Goal: Transaction & Acquisition: Purchase product/service

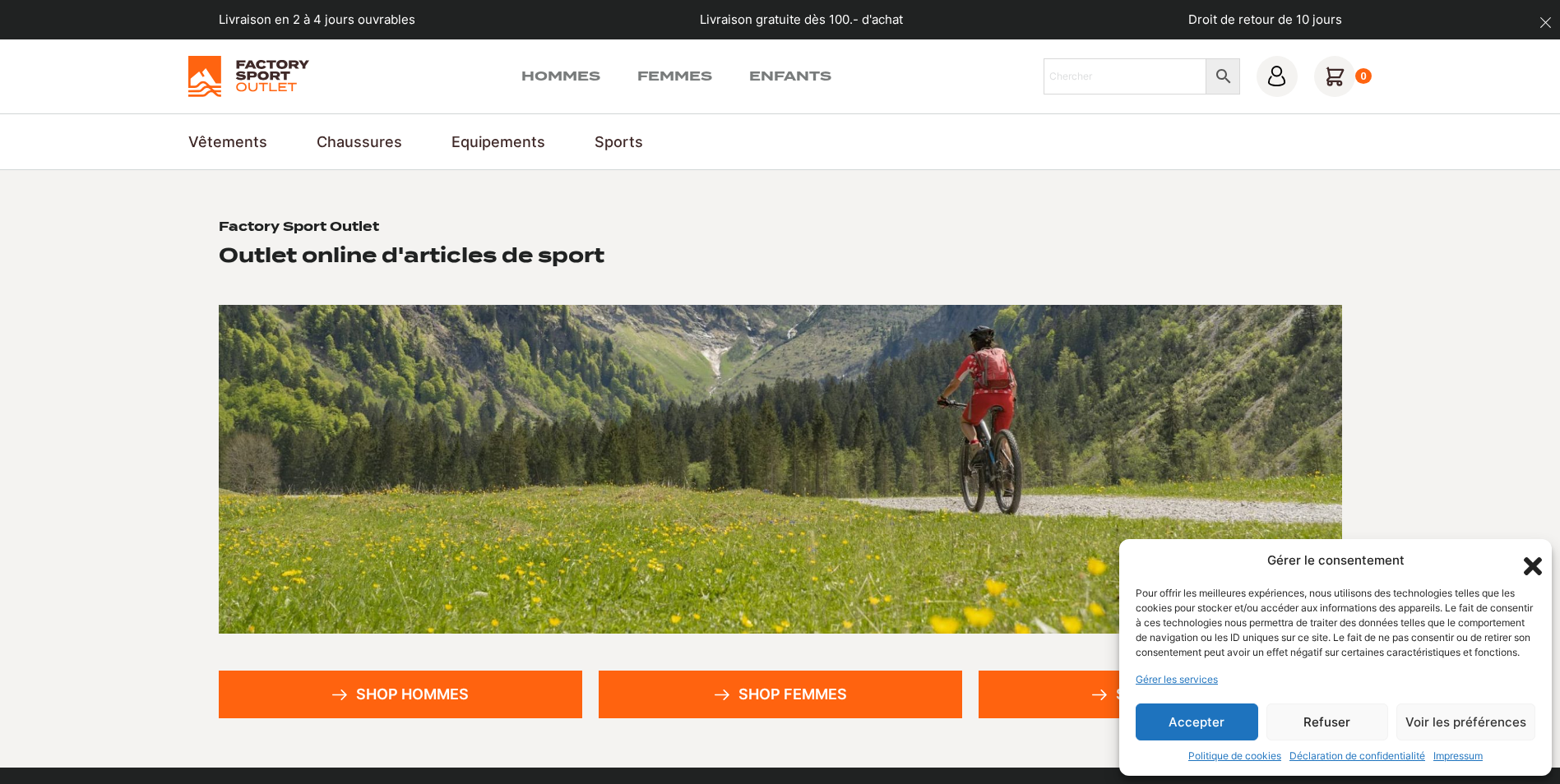
click at [1193, 722] on button "Accepter" at bounding box center [1196, 722] width 122 height 37
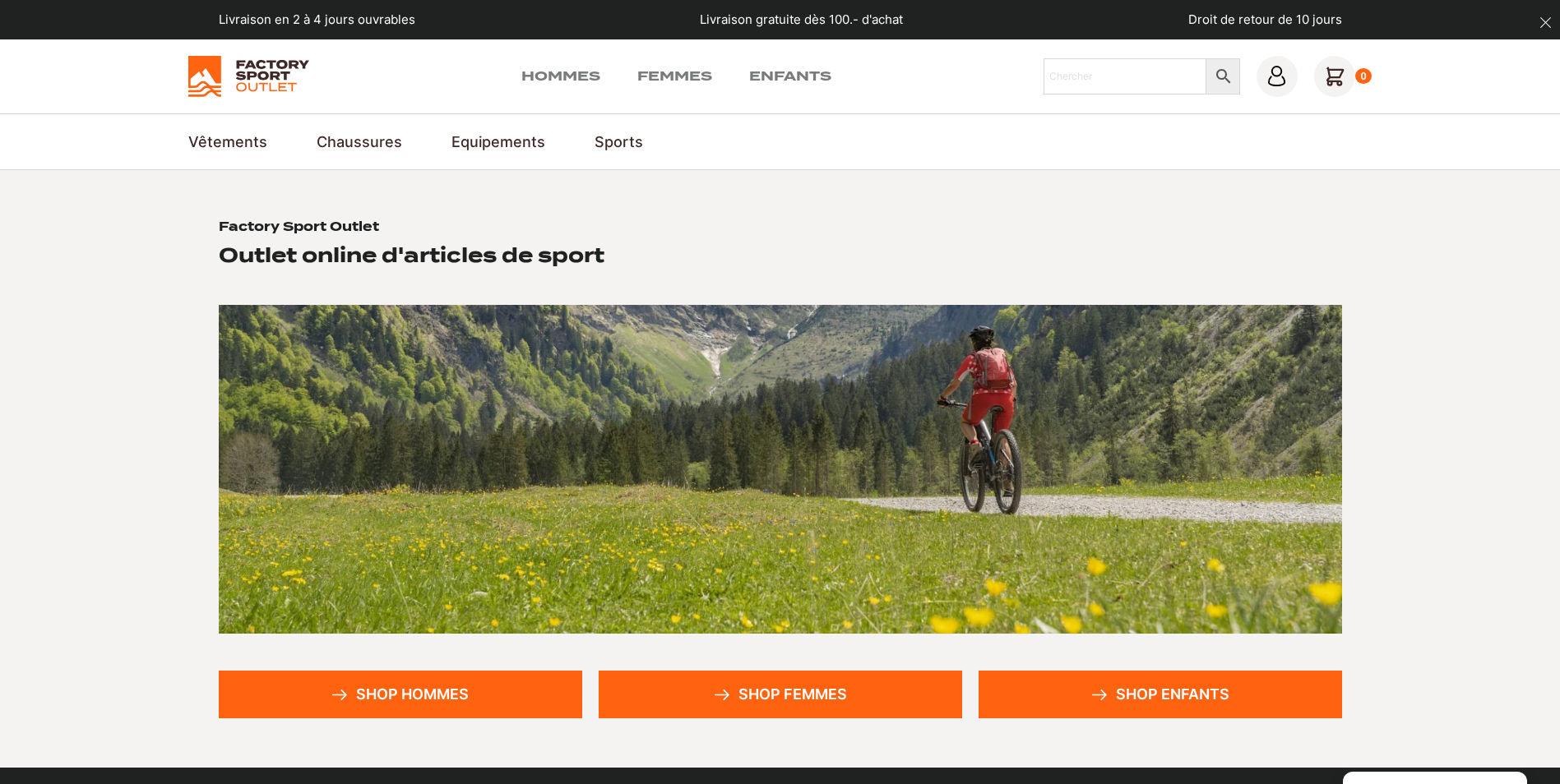
click at [383, 702] on link "Shop hommes" at bounding box center [400, 695] width 364 height 48
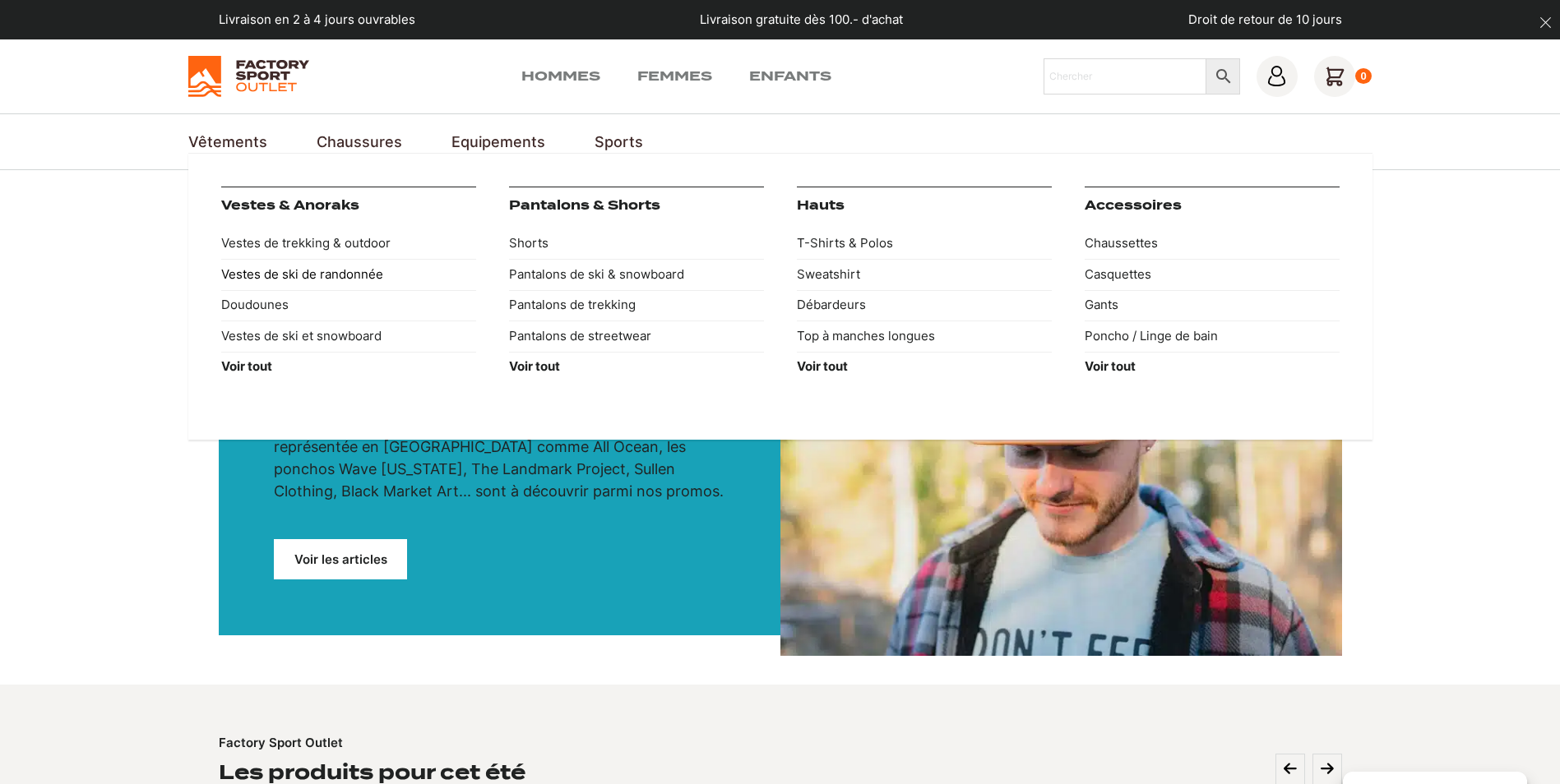
click at [265, 274] on link "Vestes de ski de randonnée" at bounding box center [349, 275] width 255 height 31
click at [264, 273] on link "Vestes de ski de randonnée" at bounding box center [349, 275] width 255 height 31
click at [261, 343] on link "Vestes de ski et snowboard" at bounding box center [349, 336] width 255 height 31
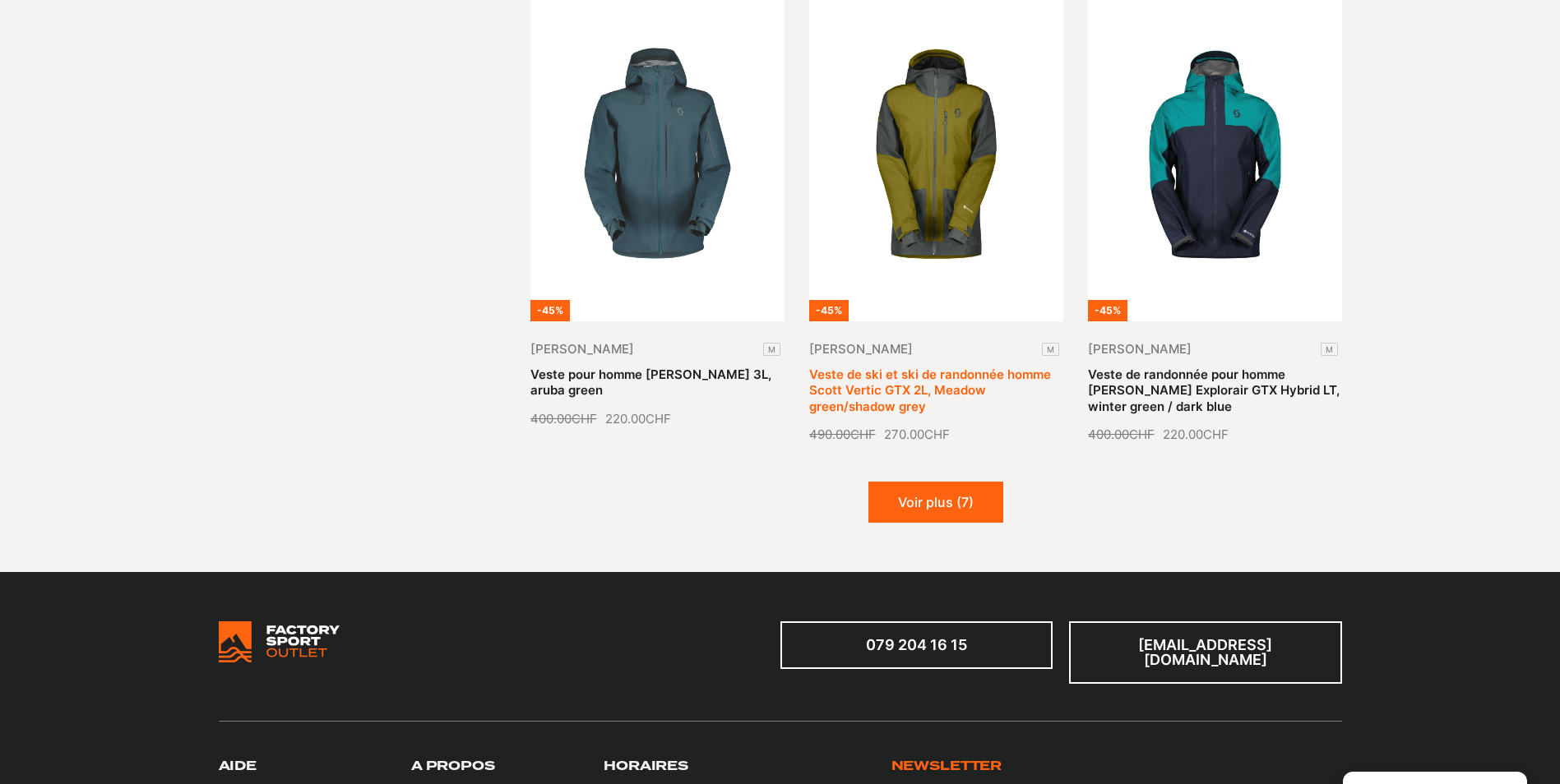
scroll to position [1973, 0]
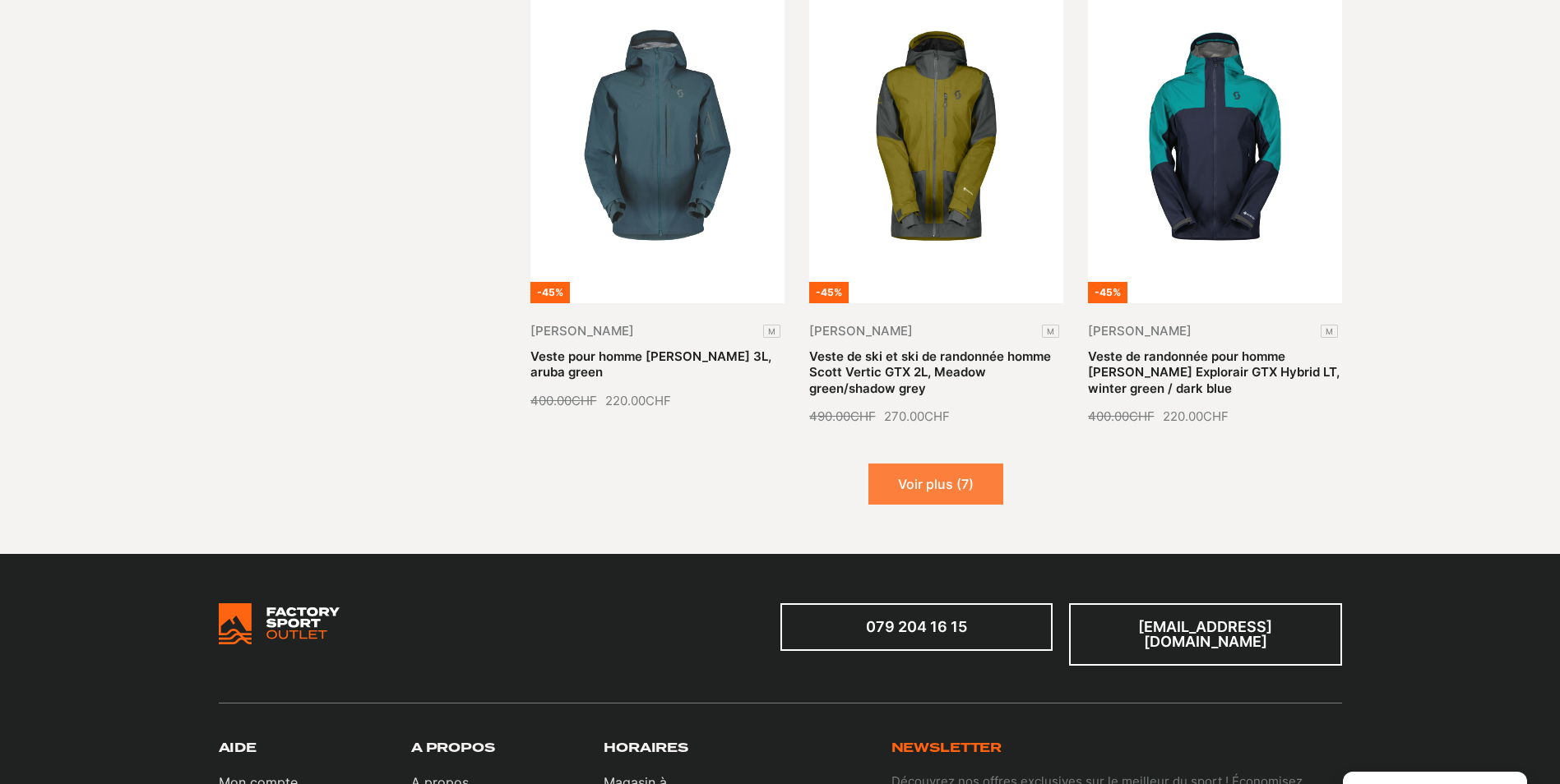
click at [930, 467] on button "Voir plus (7)" at bounding box center [935, 484] width 134 height 41
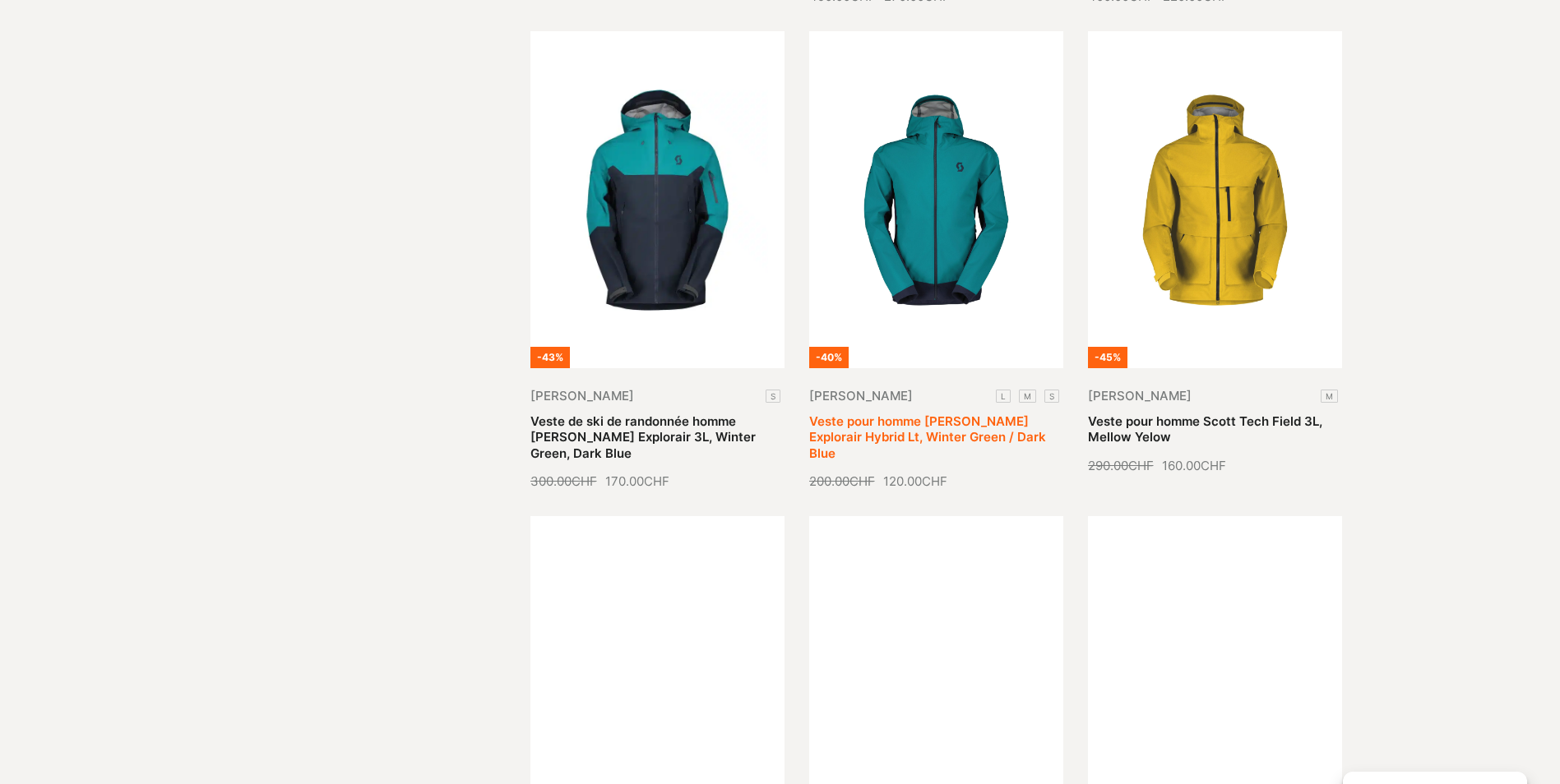
scroll to position [2302, 0]
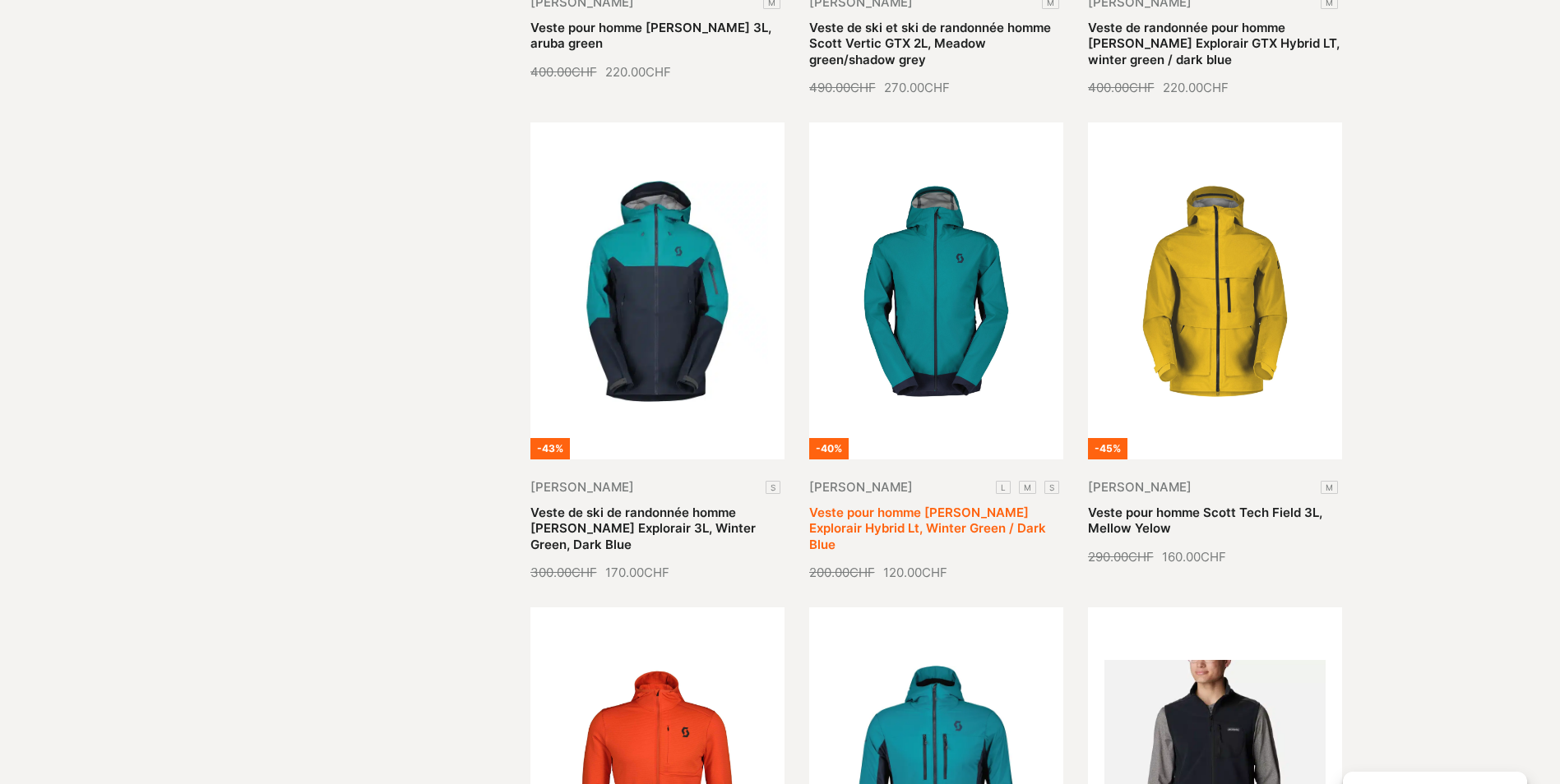
click at [943, 505] on link "Veste pour homme [PERSON_NAME] Explorair Hybrid Lt, Winter Green / Dark Blue" at bounding box center [927, 528] width 237 height 48
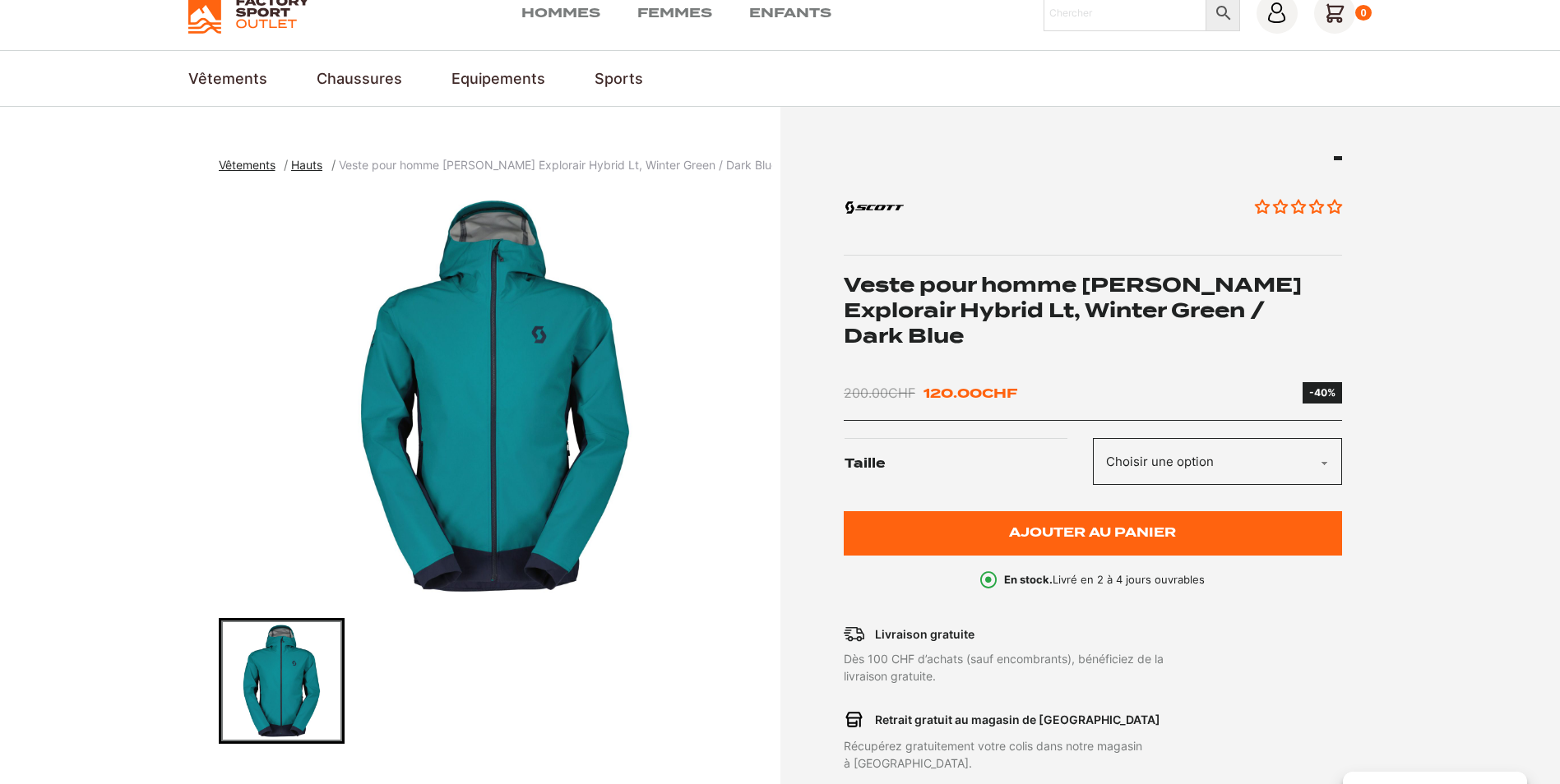
scroll to position [246, 0]
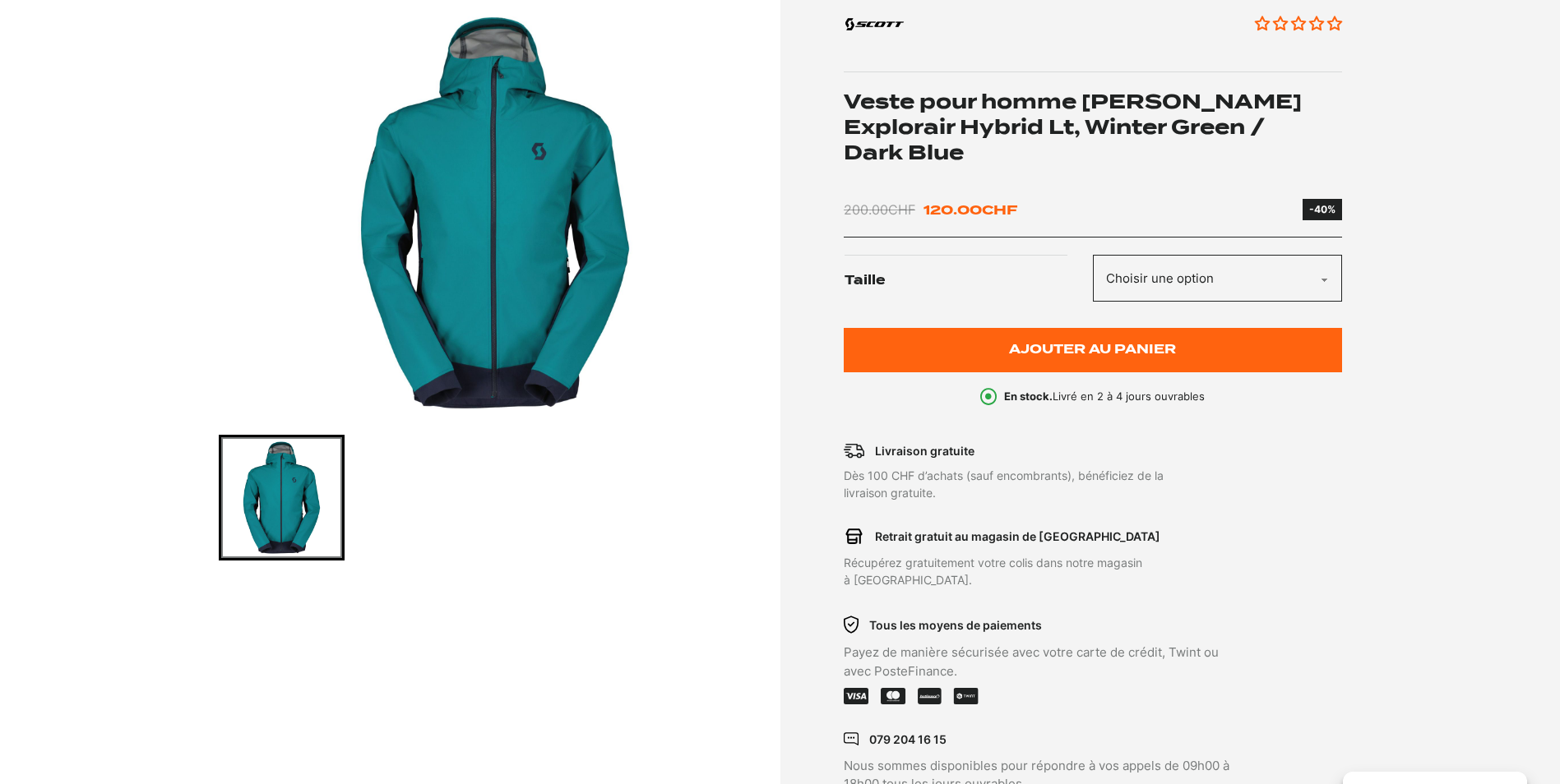
click at [501, 310] on img "1 of 1" at bounding box center [495, 213] width 554 height 411
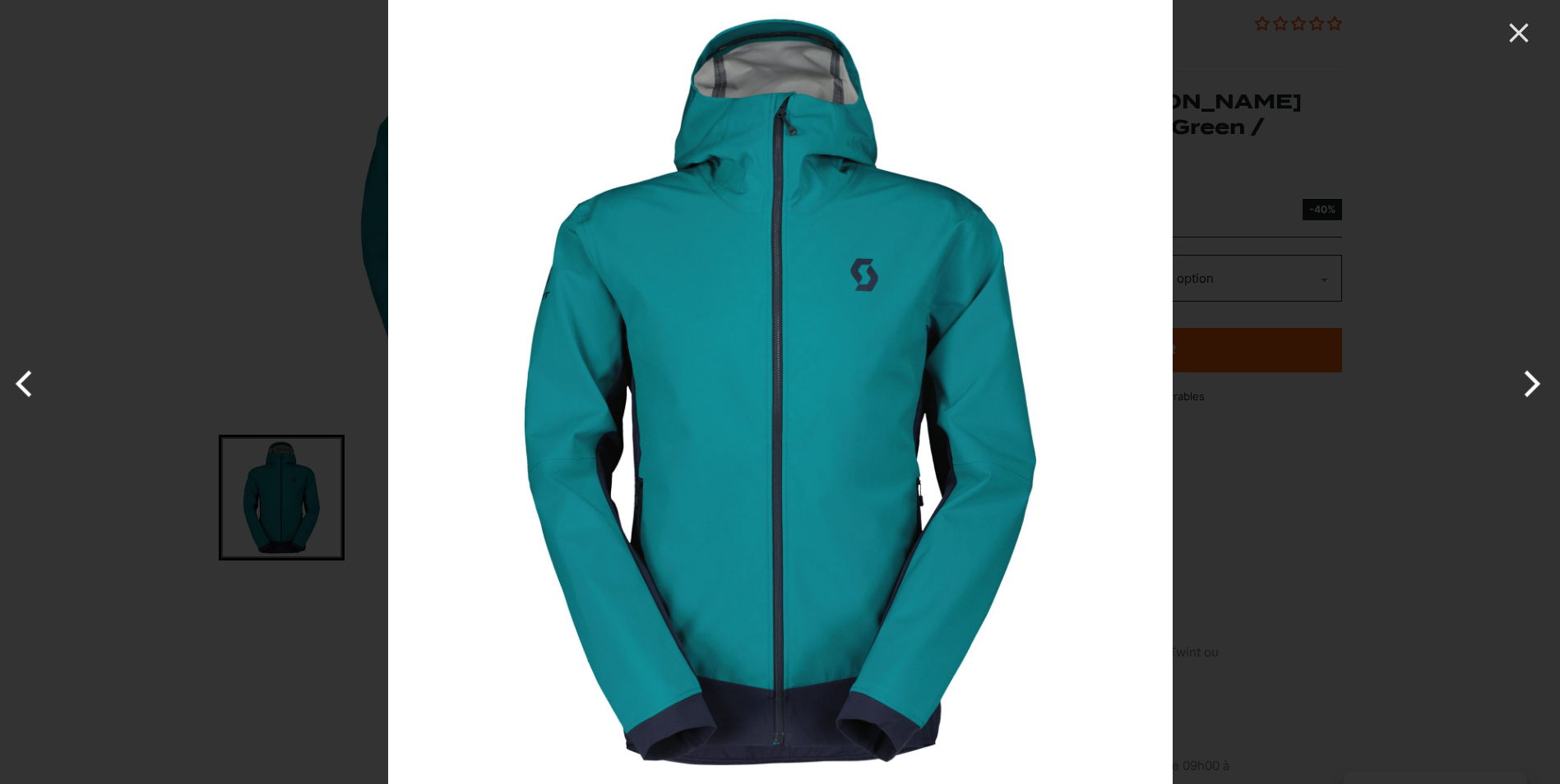
click at [1529, 389] on button "Next" at bounding box center [1529, 383] width 62 height 82
click at [1531, 386] on button "Next" at bounding box center [1529, 383] width 62 height 82
click at [1530, 386] on button "Next" at bounding box center [1529, 383] width 62 height 82
click at [1514, 40] on icon "Close" at bounding box center [1519, 33] width 33 height 33
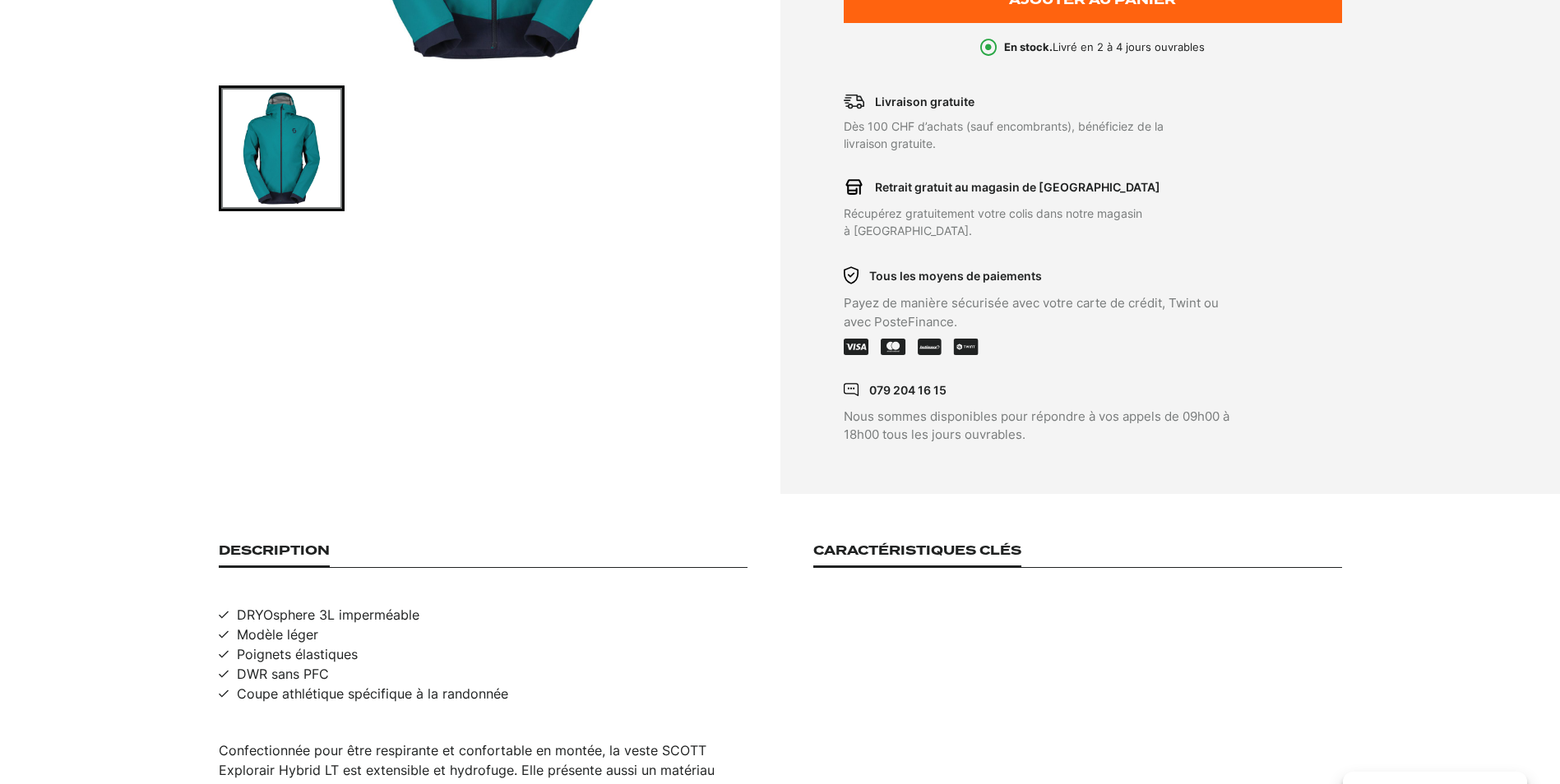
scroll to position [657, 0]
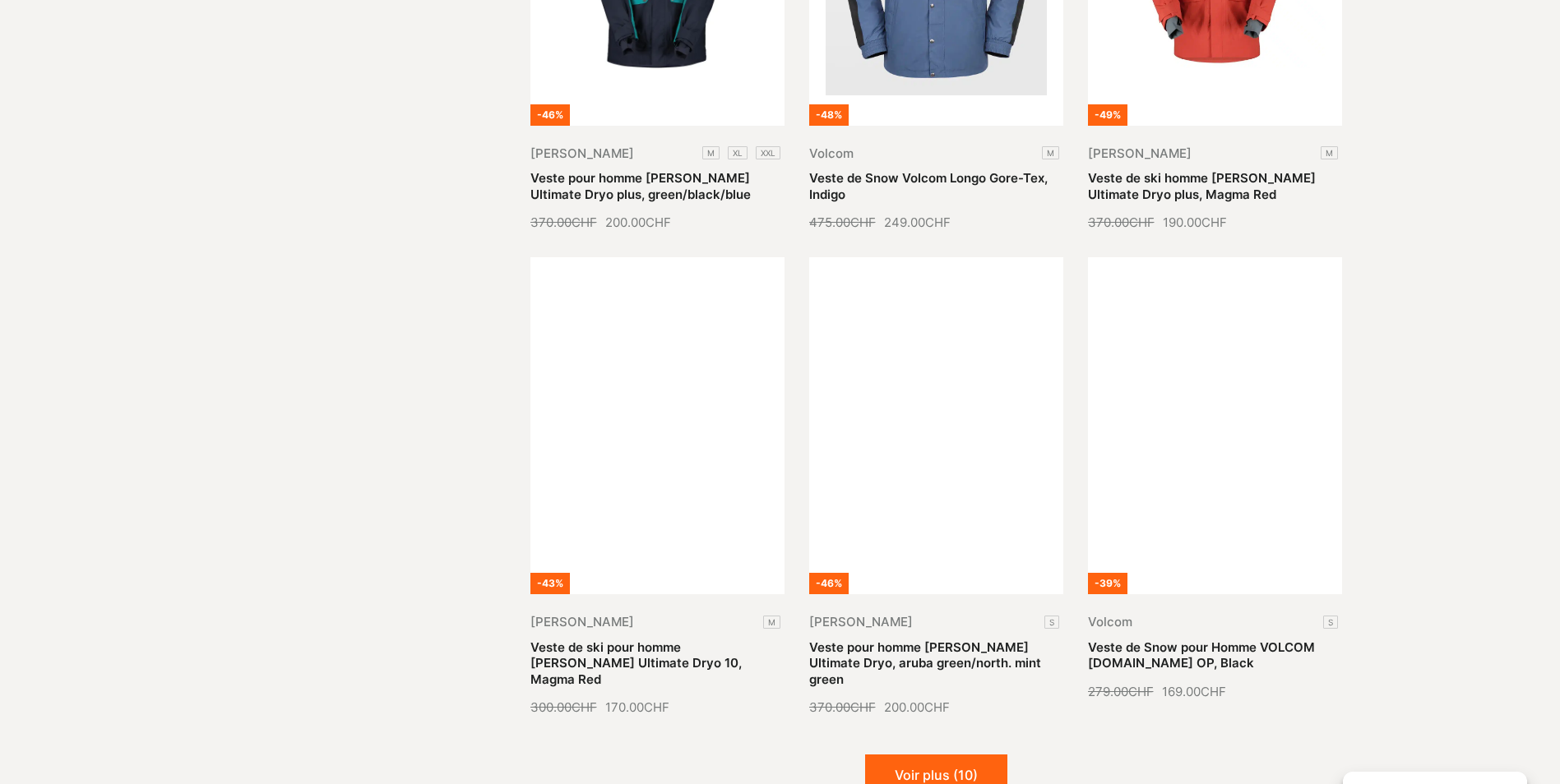
scroll to position [1809, 0]
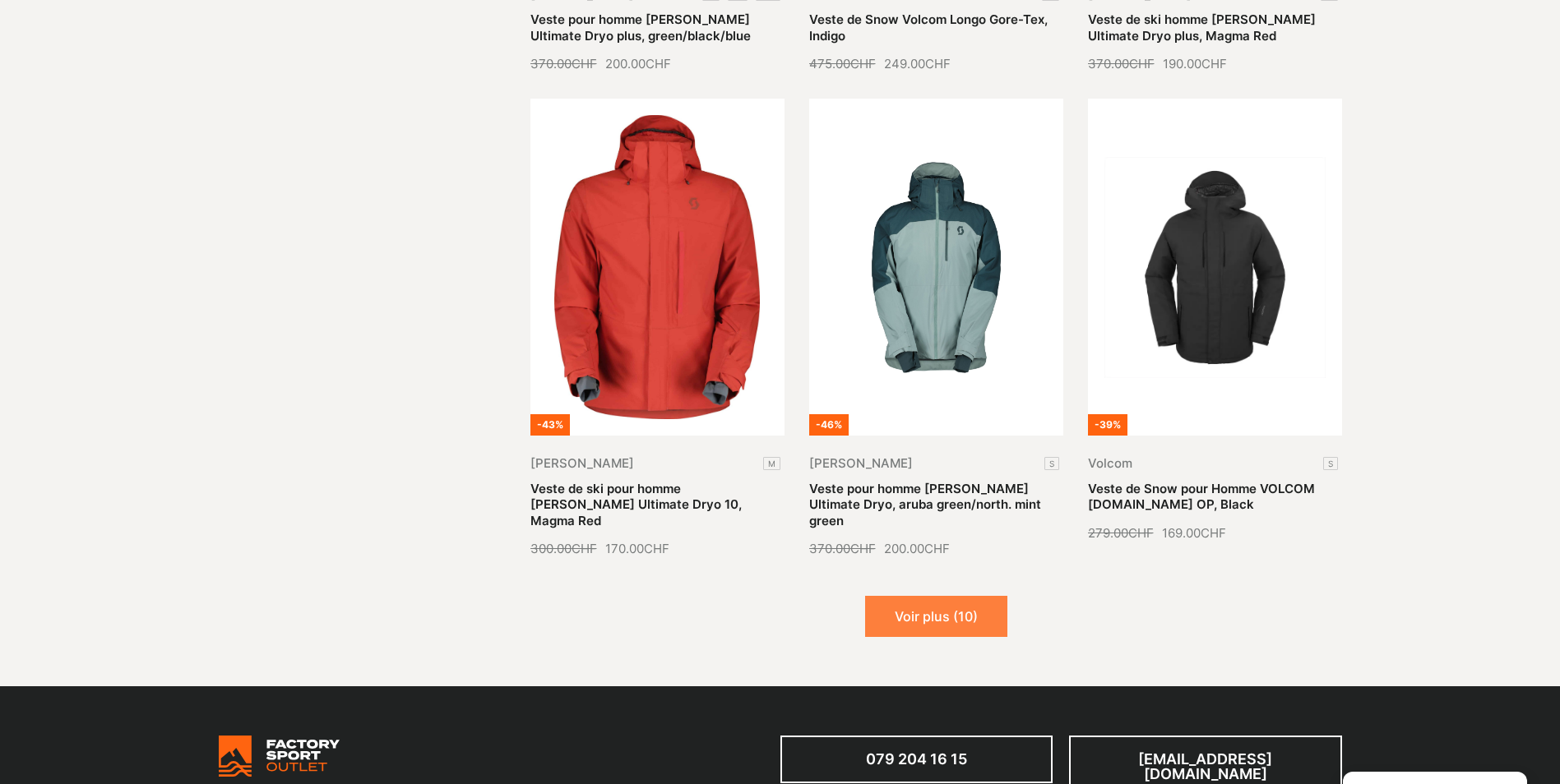
click at [954, 601] on button "Voir plus (10)" at bounding box center [936, 616] width 142 height 41
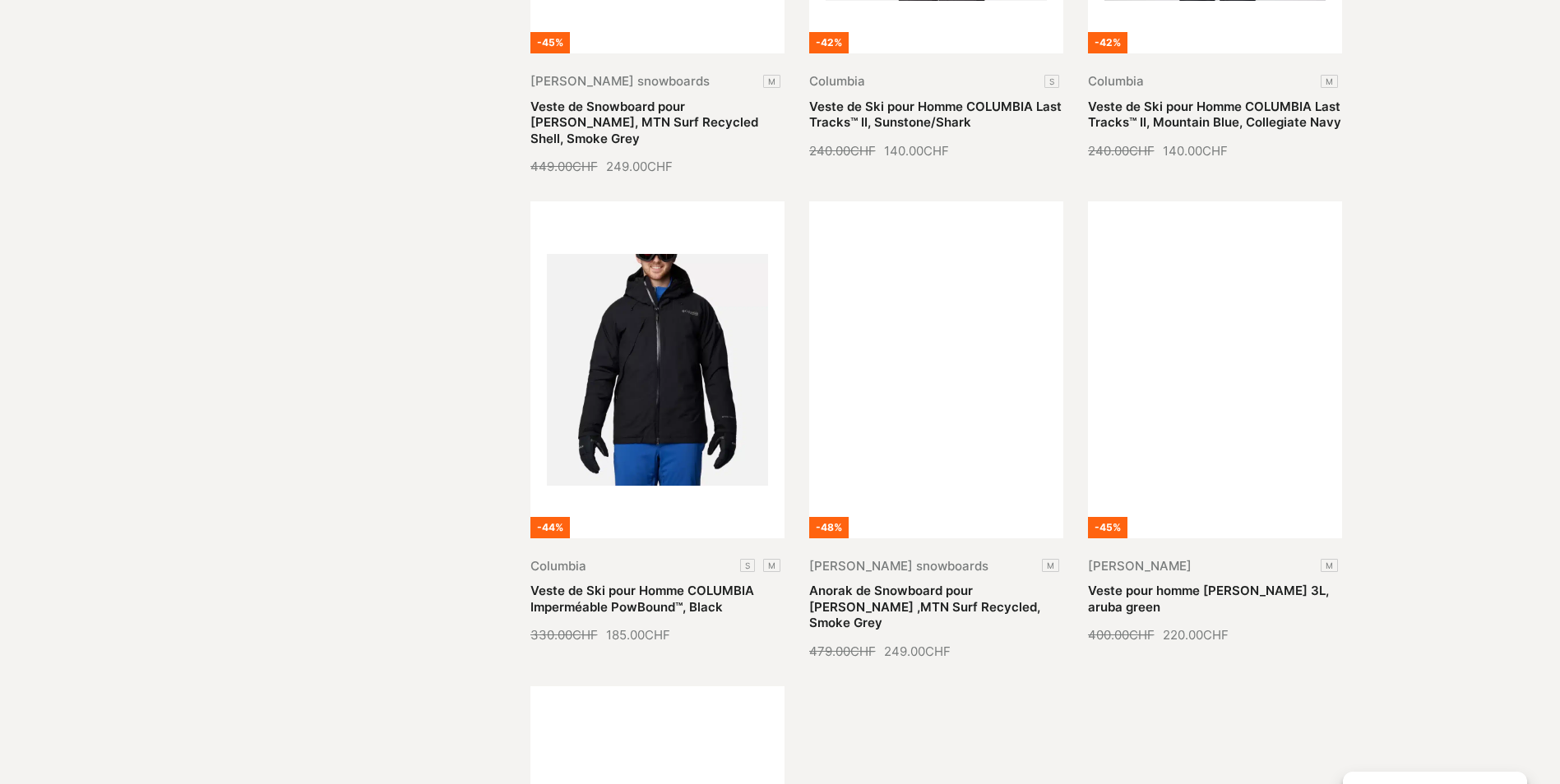
scroll to position [3289, 0]
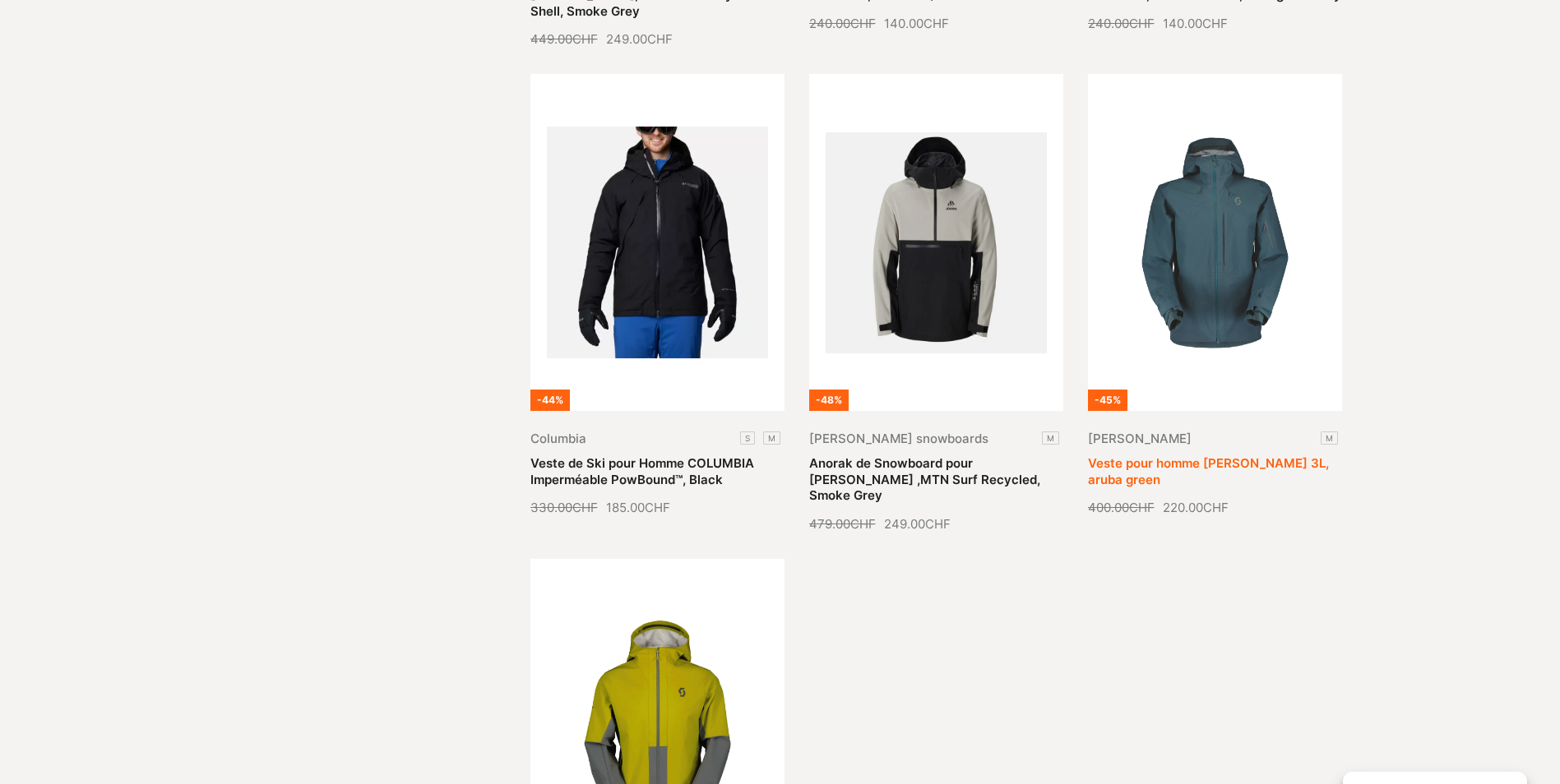
click at [1193, 455] on link "Veste pour homme SCOTT Vertic 3L, aruba green" at bounding box center [1209, 471] width 241 height 32
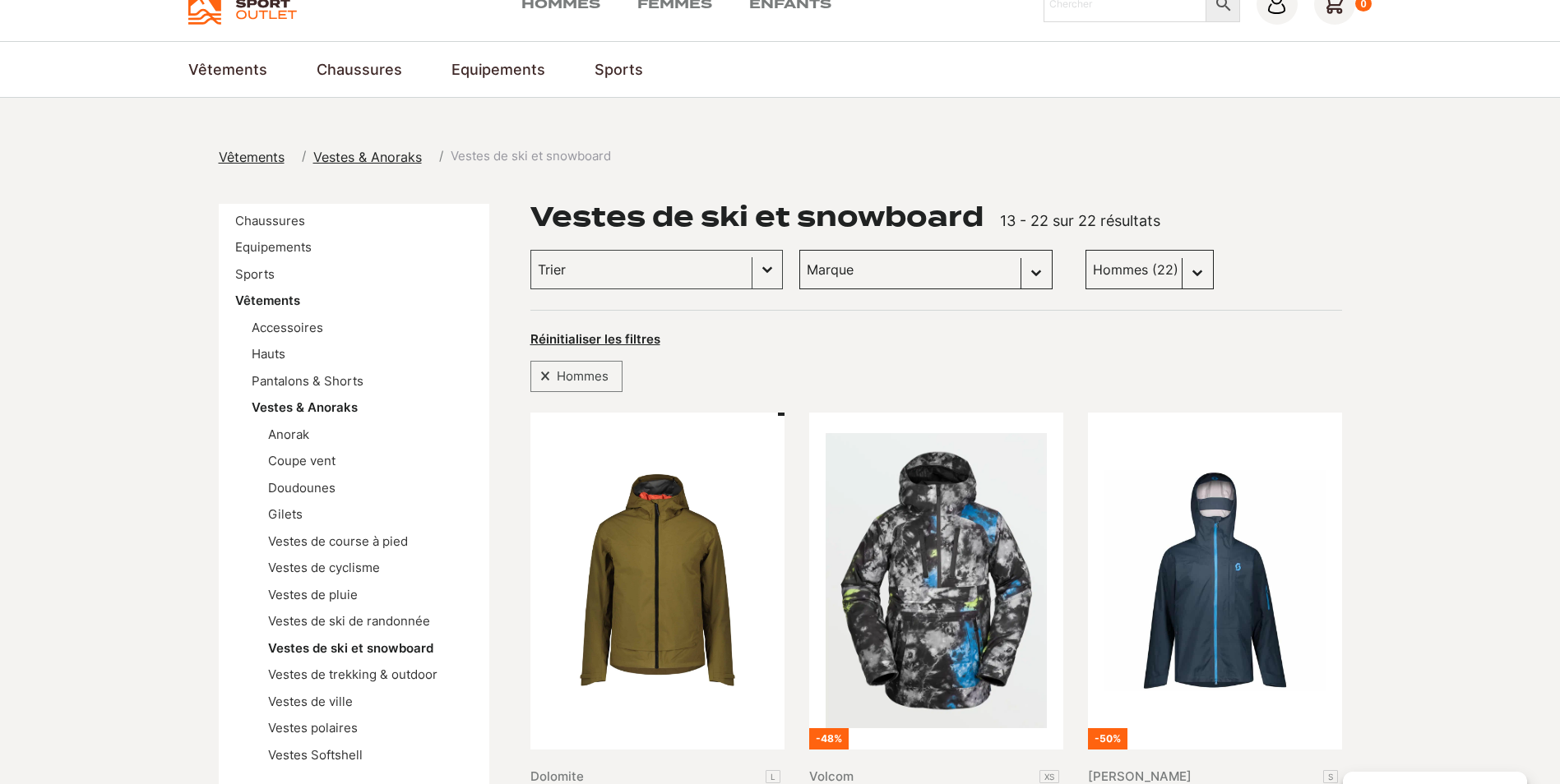
scroll to position [0, 0]
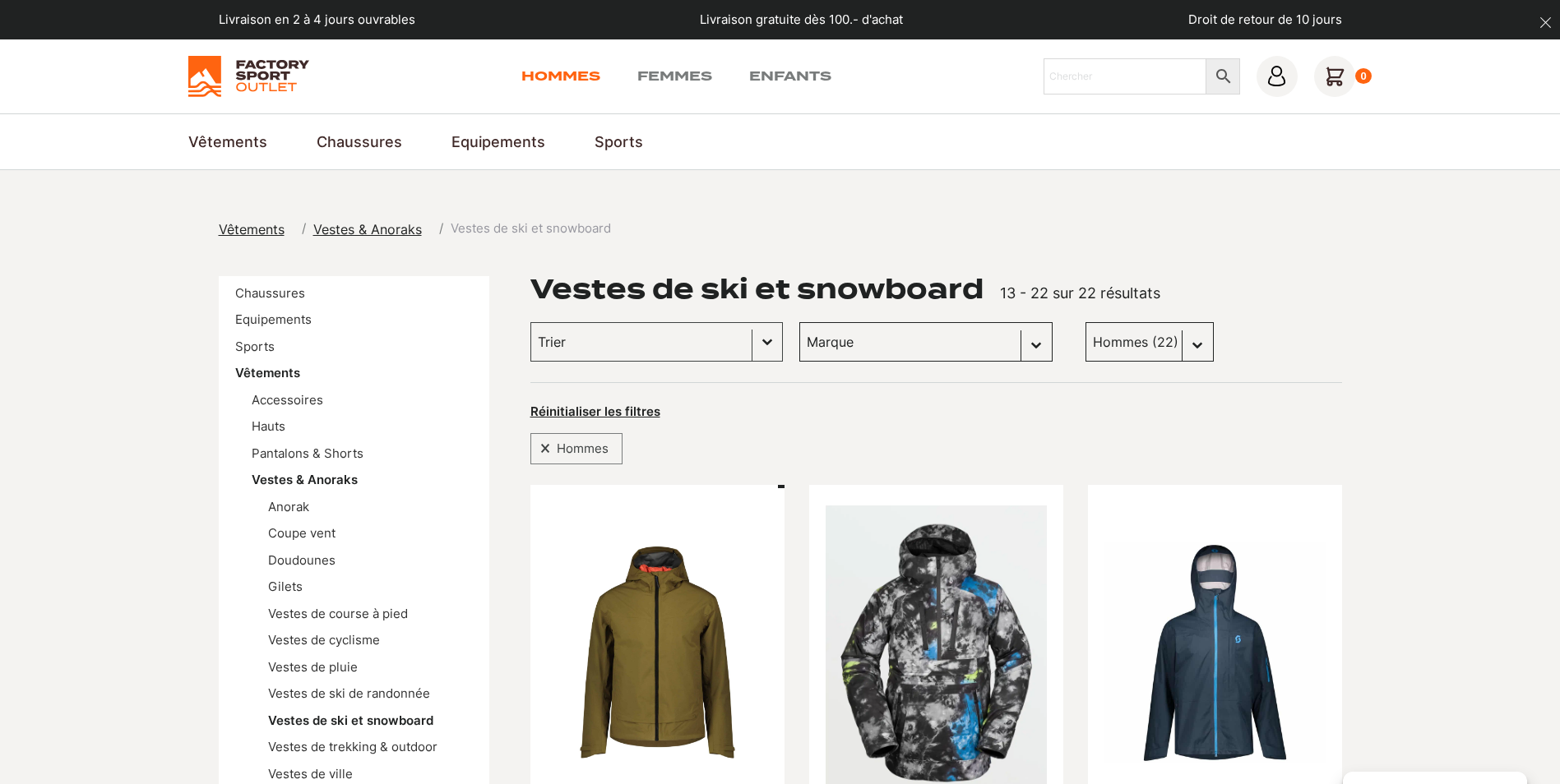
click at [577, 77] on link "Hommes" at bounding box center [560, 76] width 79 height 20
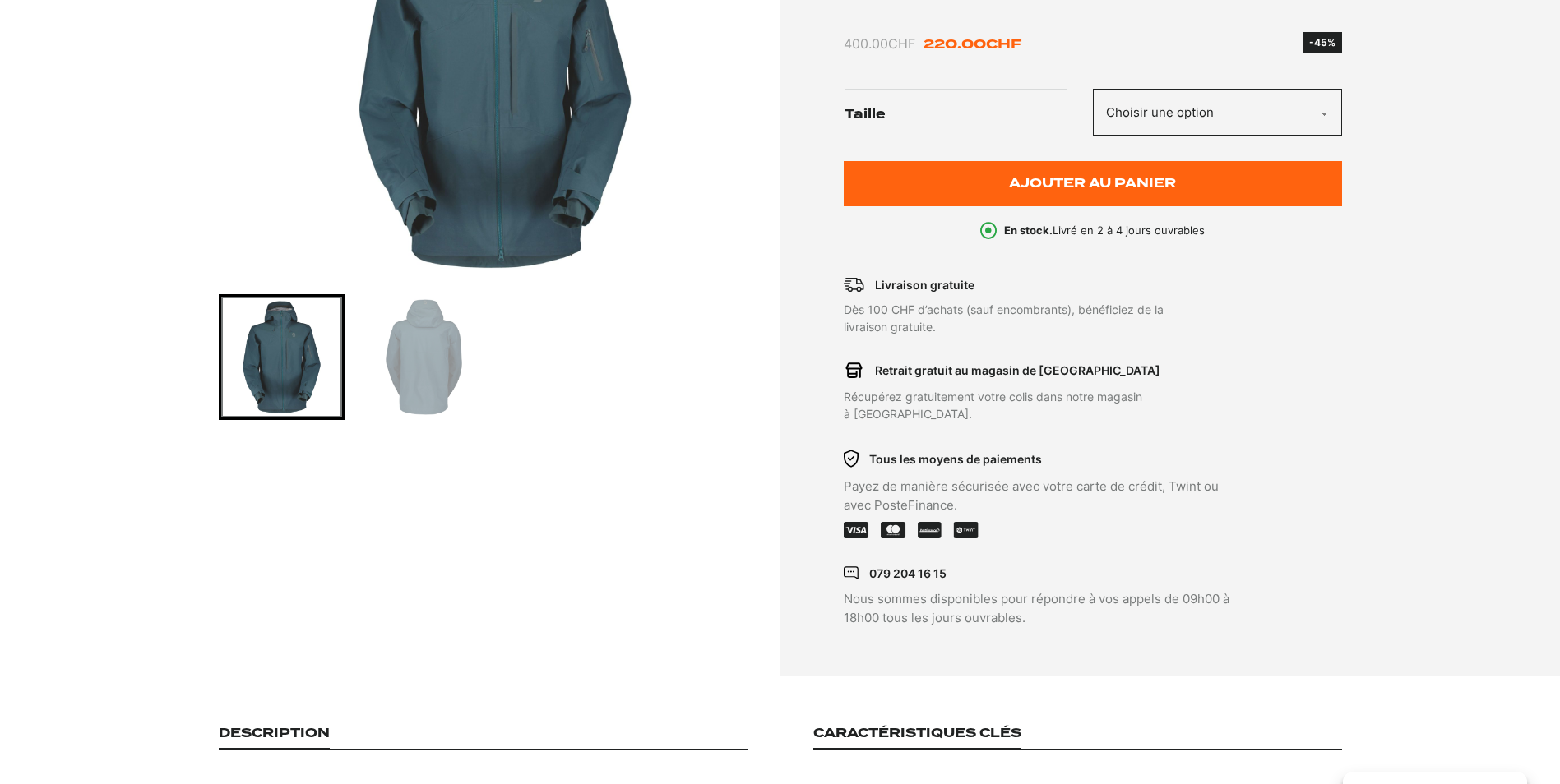
scroll to position [411, 0]
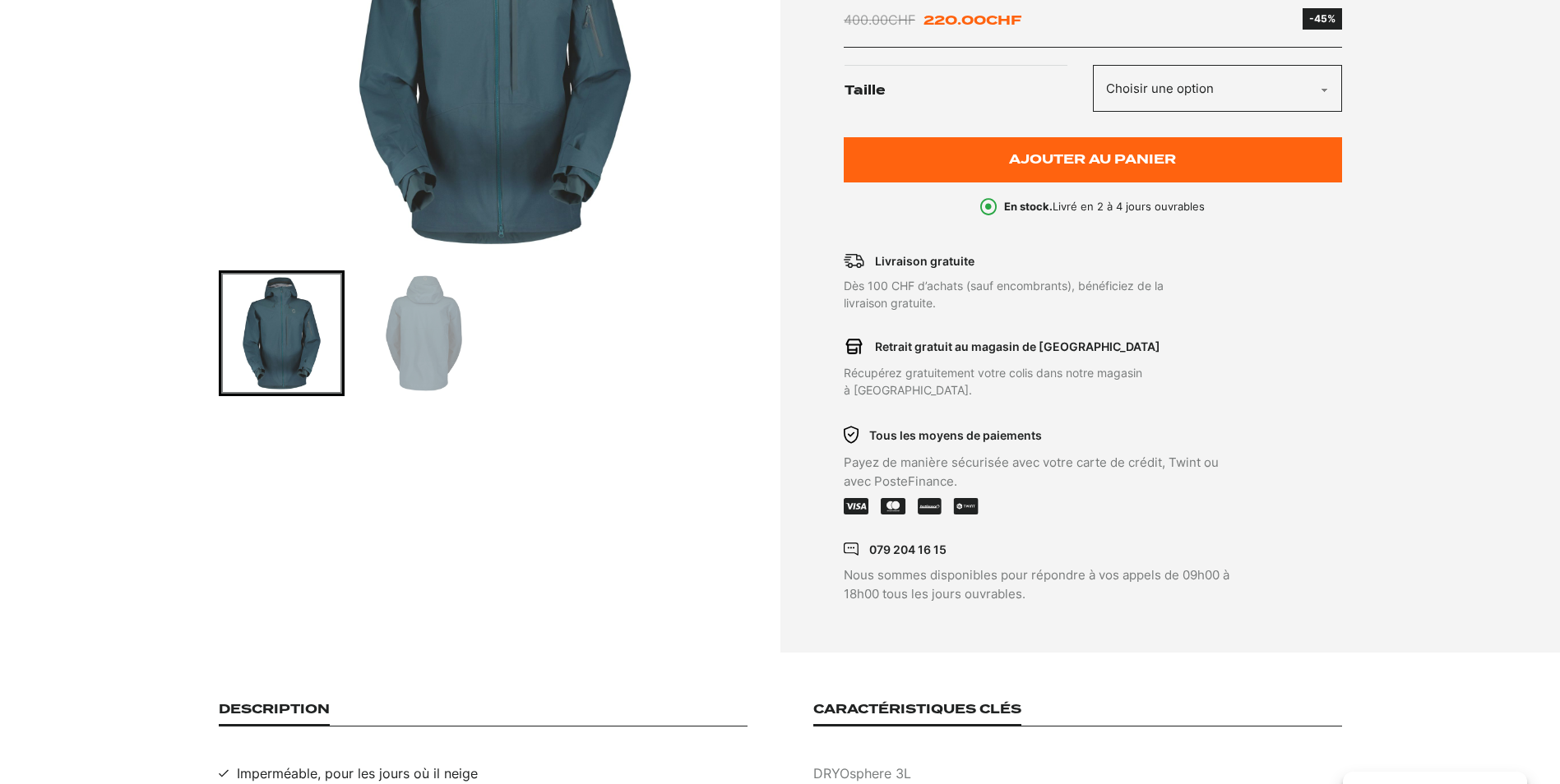
click at [422, 330] on img "Go to slide 2" at bounding box center [423, 333] width 121 height 121
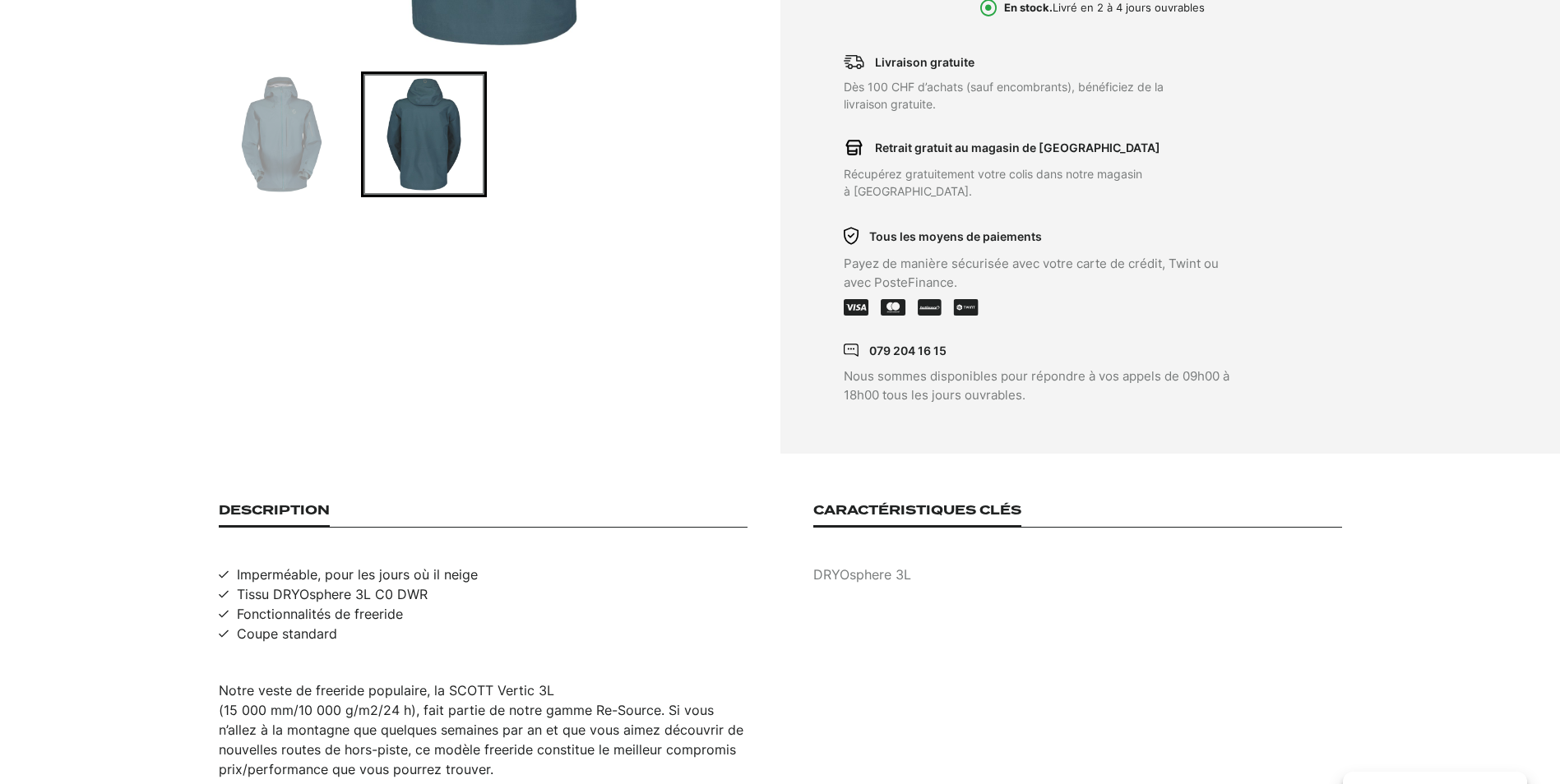
scroll to position [740, 0]
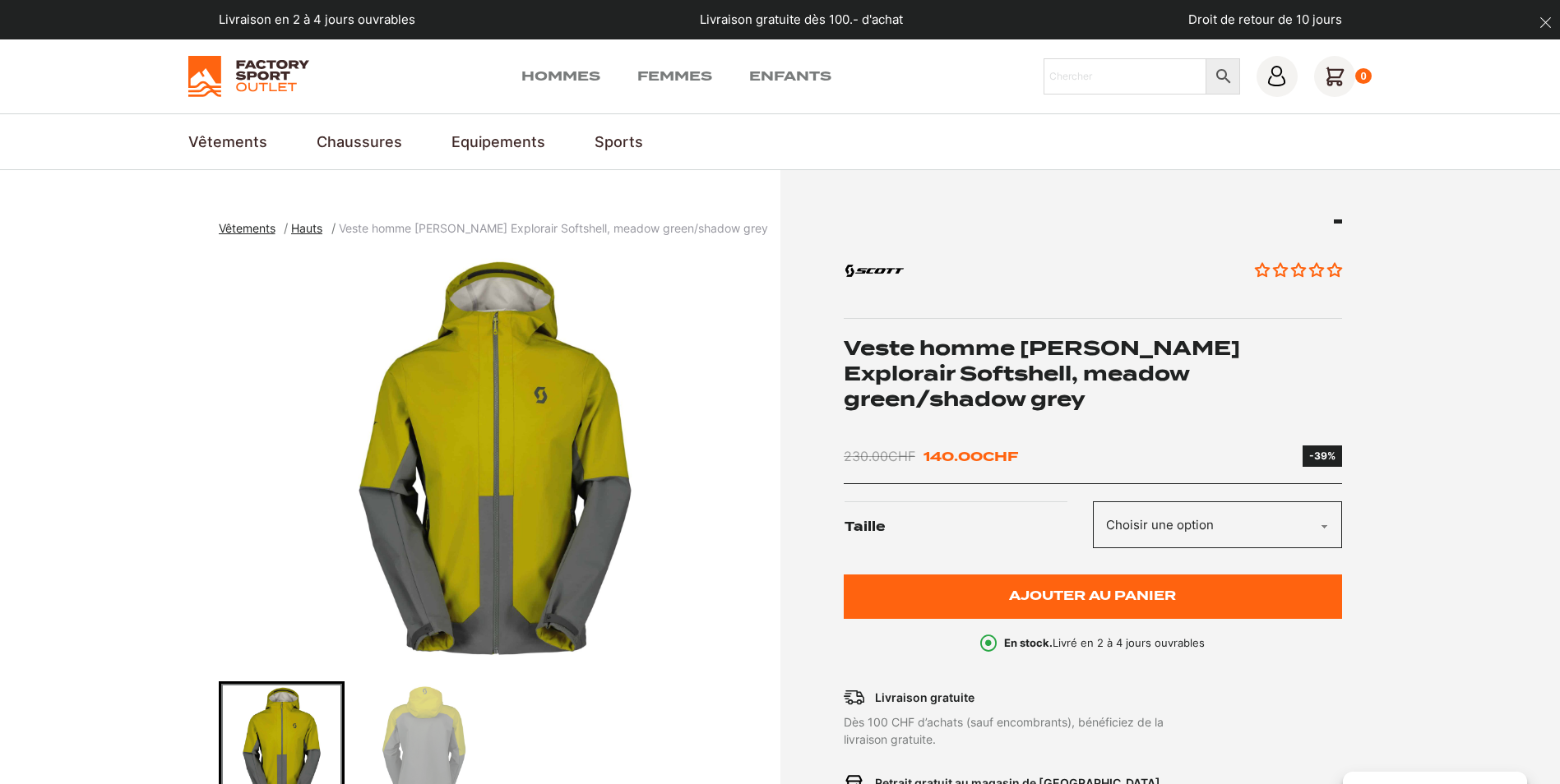
scroll to position [165, 0]
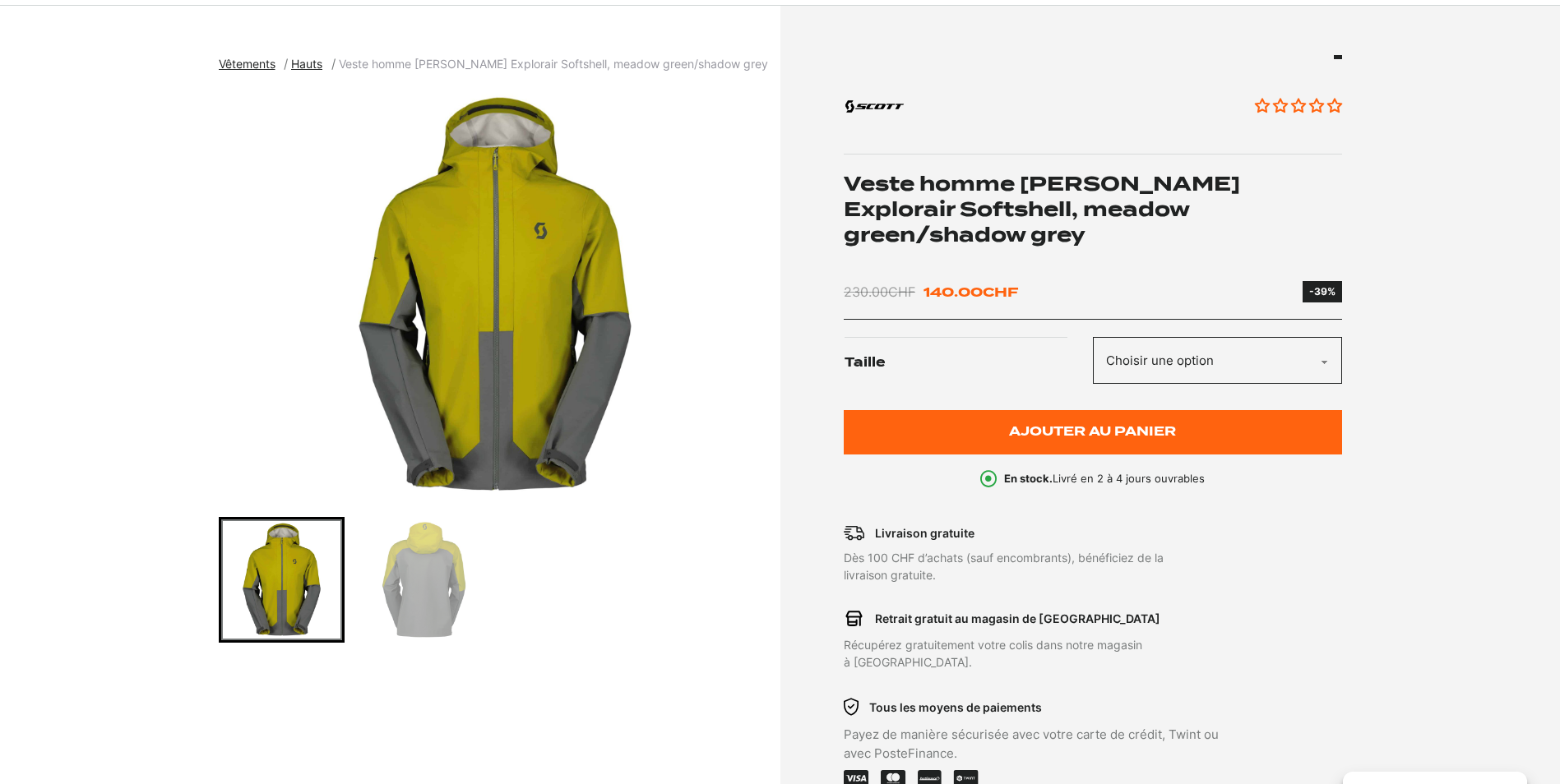
click at [442, 547] on img "Go to slide 2" at bounding box center [423, 579] width 121 height 121
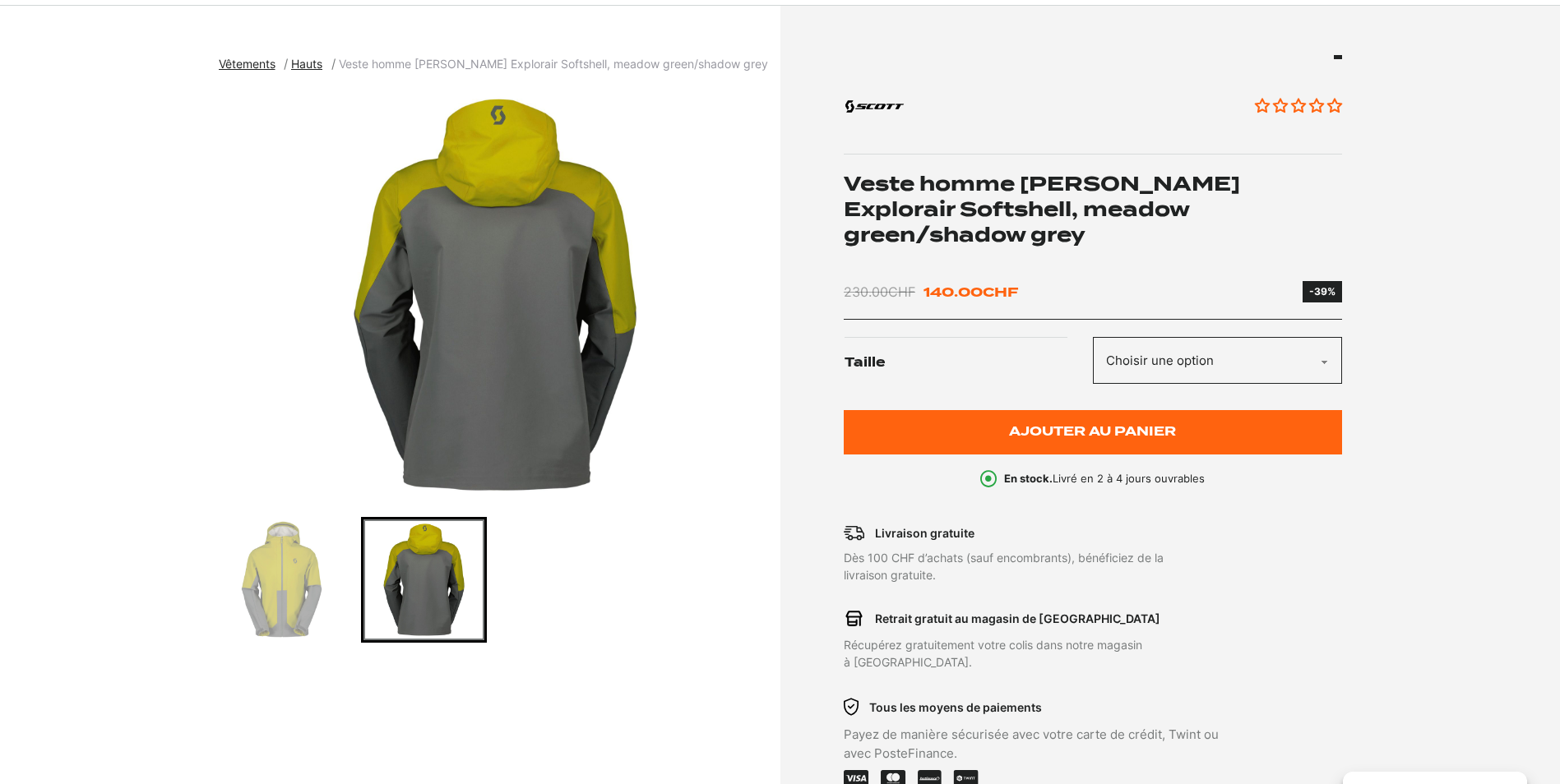
click at [323, 561] on img "Go to slide 1" at bounding box center [281, 579] width 121 height 121
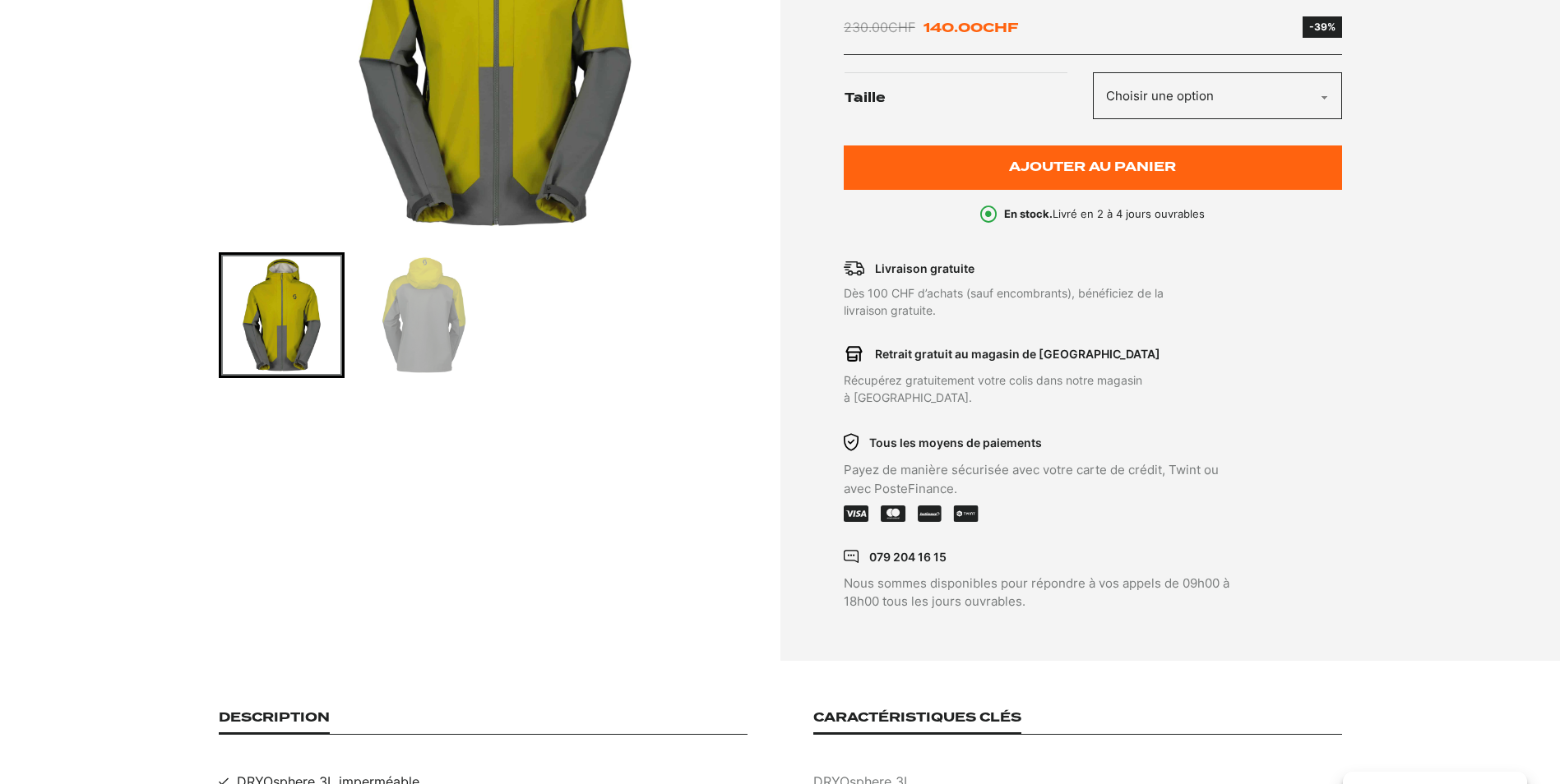
scroll to position [0, 0]
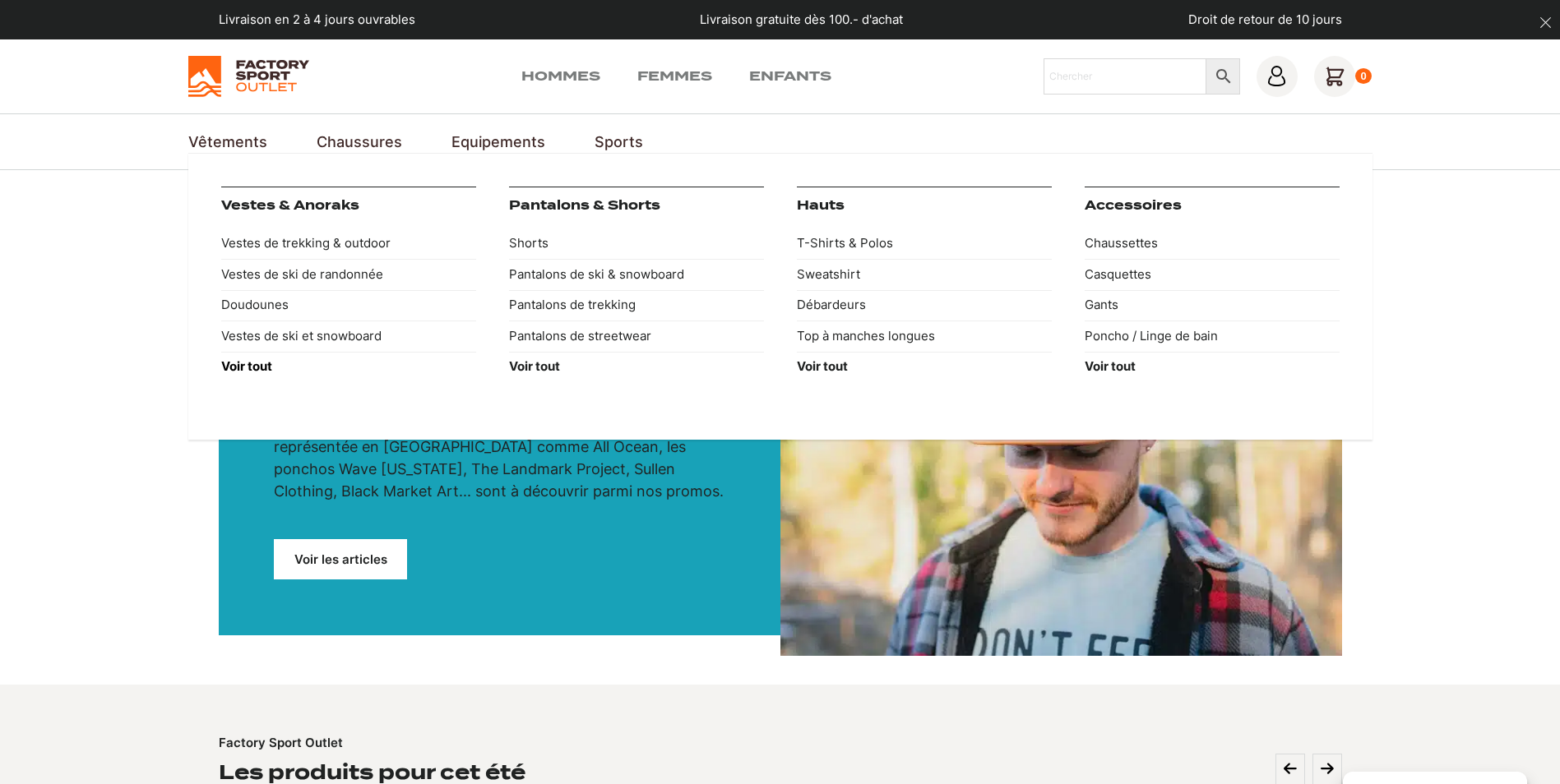
click at [246, 364] on strong "Voir tout" at bounding box center [246, 366] width 51 height 16
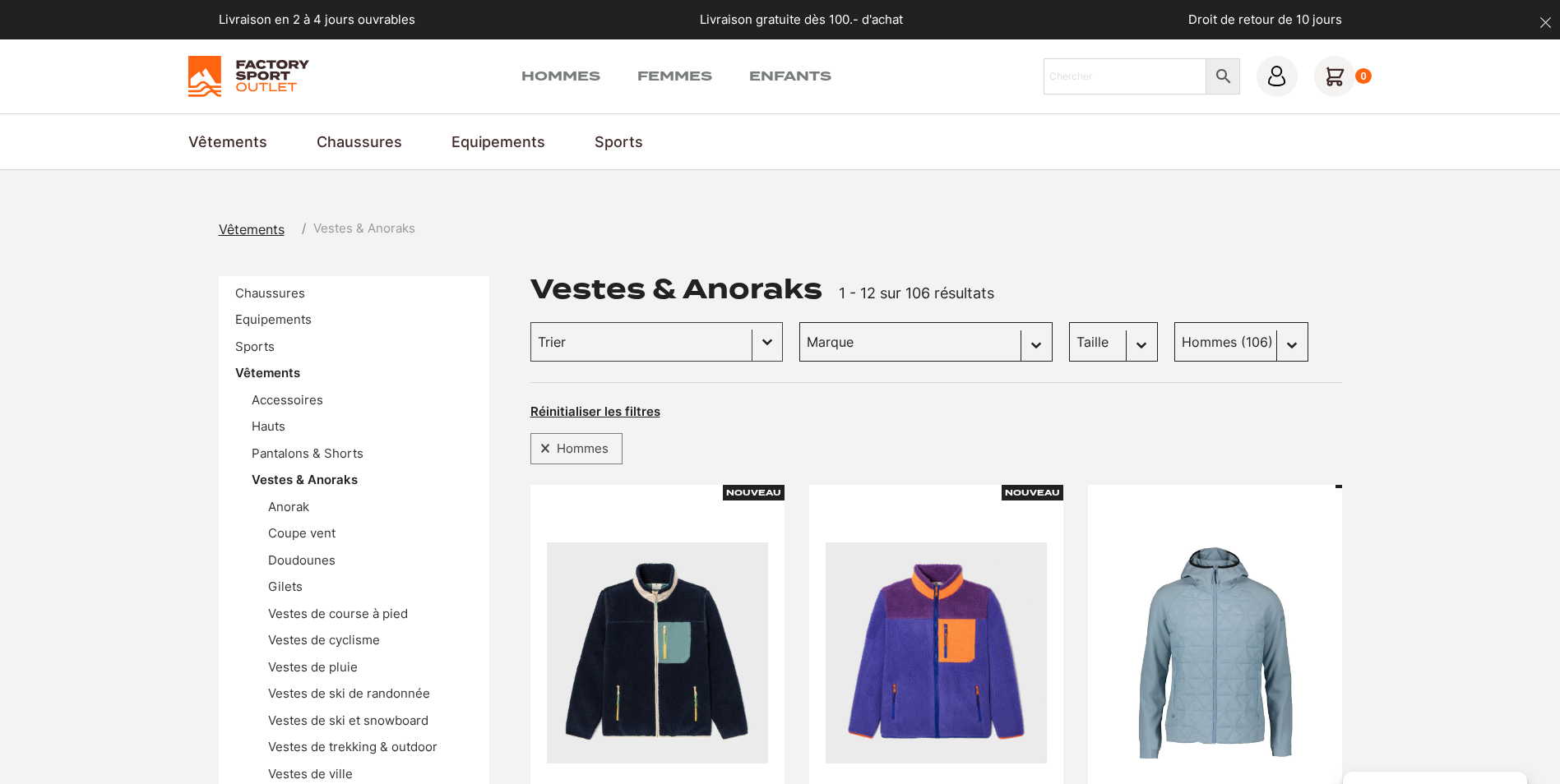
click at [862, 340] on select "[PERSON_NAME] (29) Columbia (27) Dolomite (19) Craft (10) [PERSON_NAME] snowboa…" at bounding box center [926, 343] width 253 height 40
select select "[PERSON_NAME]"
click at [799, 323] on select "[PERSON_NAME] (29) Columbia (27) Dolomite (19) Craft (10) [PERSON_NAME] snowboa…" at bounding box center [926, 343] width 253 height 40
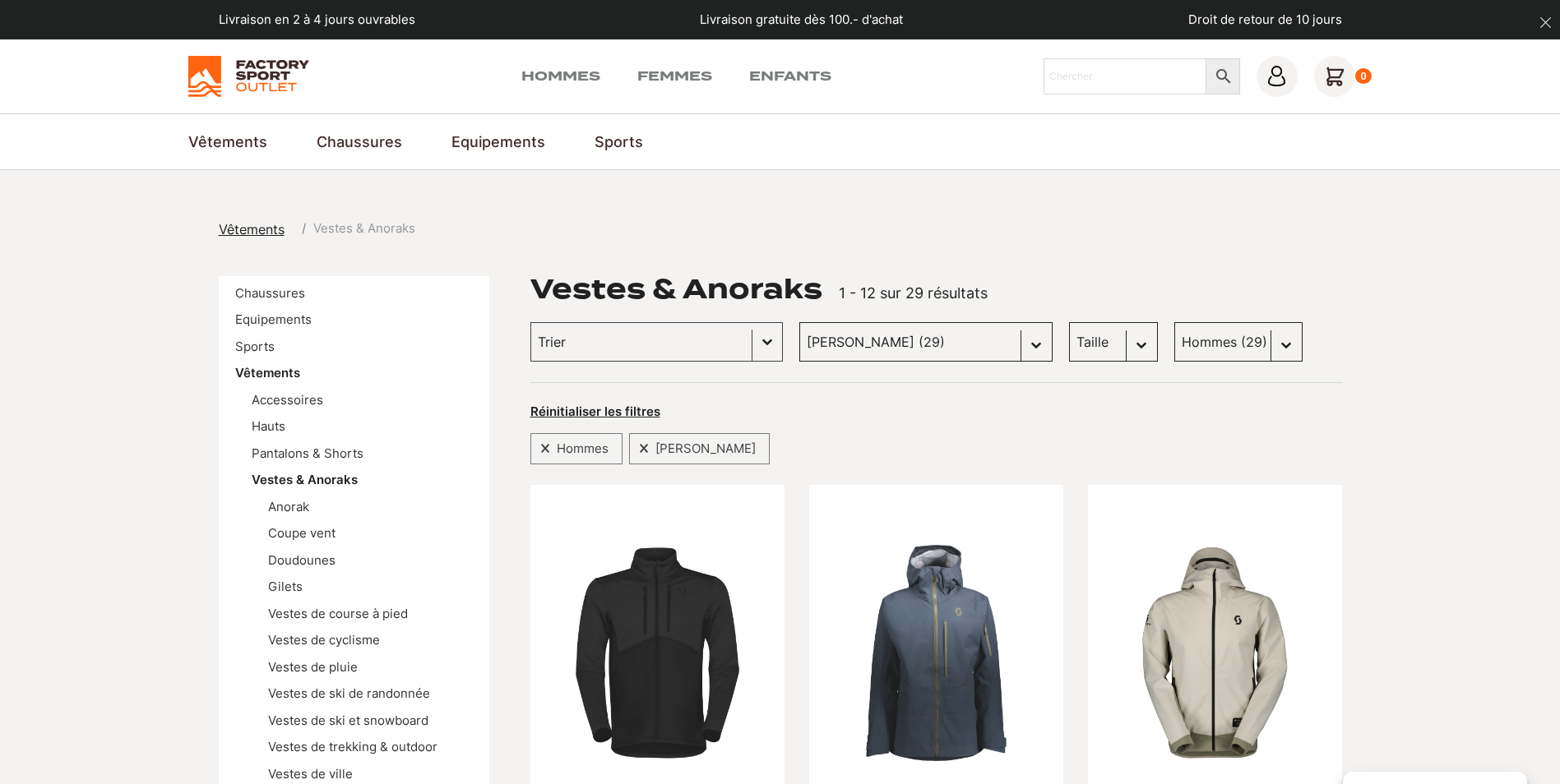
click at [1069, 336] on select "Taille M (2) S (0) L (0) XL (0) XXL (0) XS (0)" at bounding box center [1113, 343] width 88 height 40
click at [1210, 434] on div "Selection [PERSON_NAME]" at bounding box center [936, 442] width 812 height 42
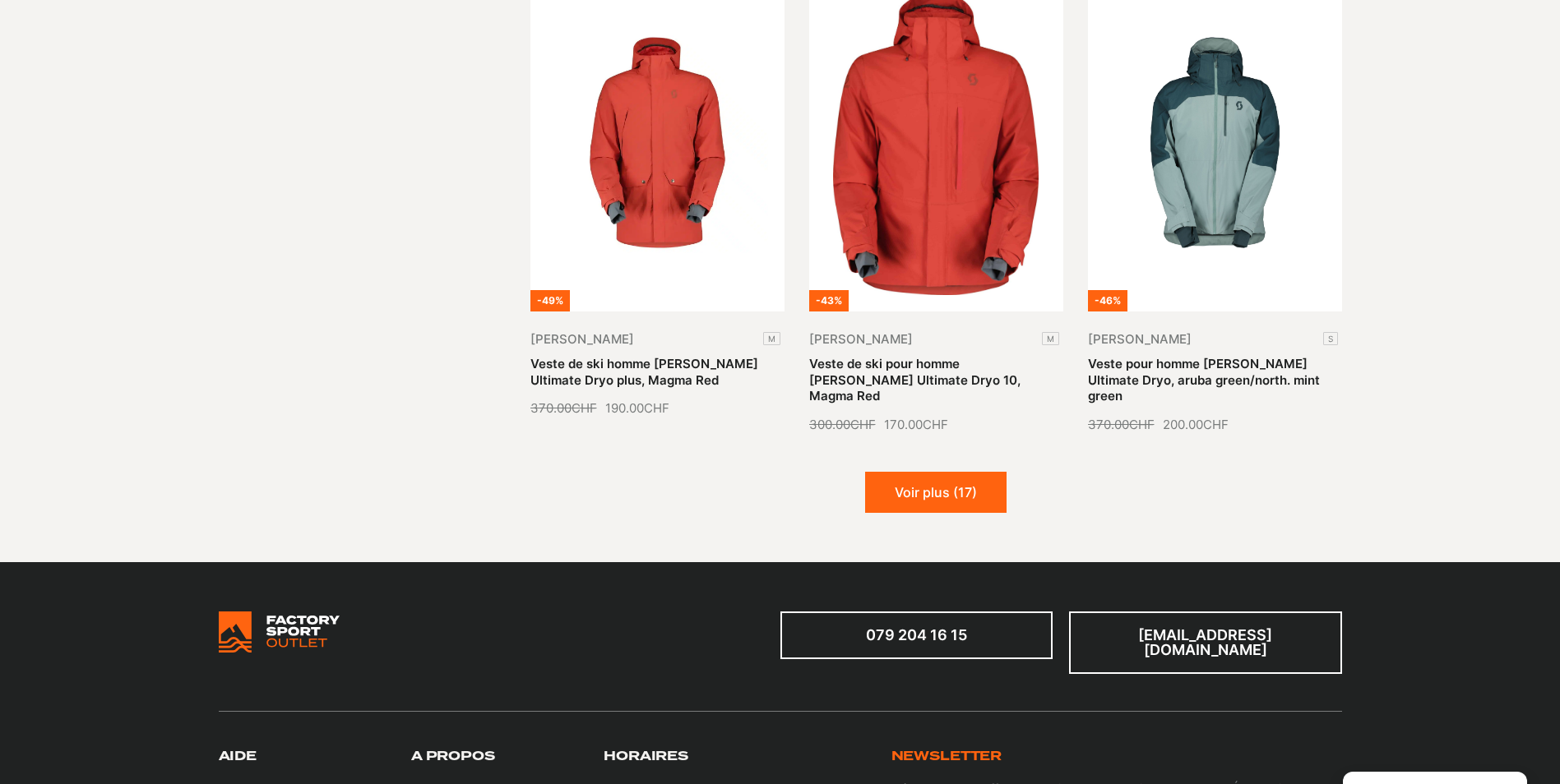
scroll to position [1973, 0]
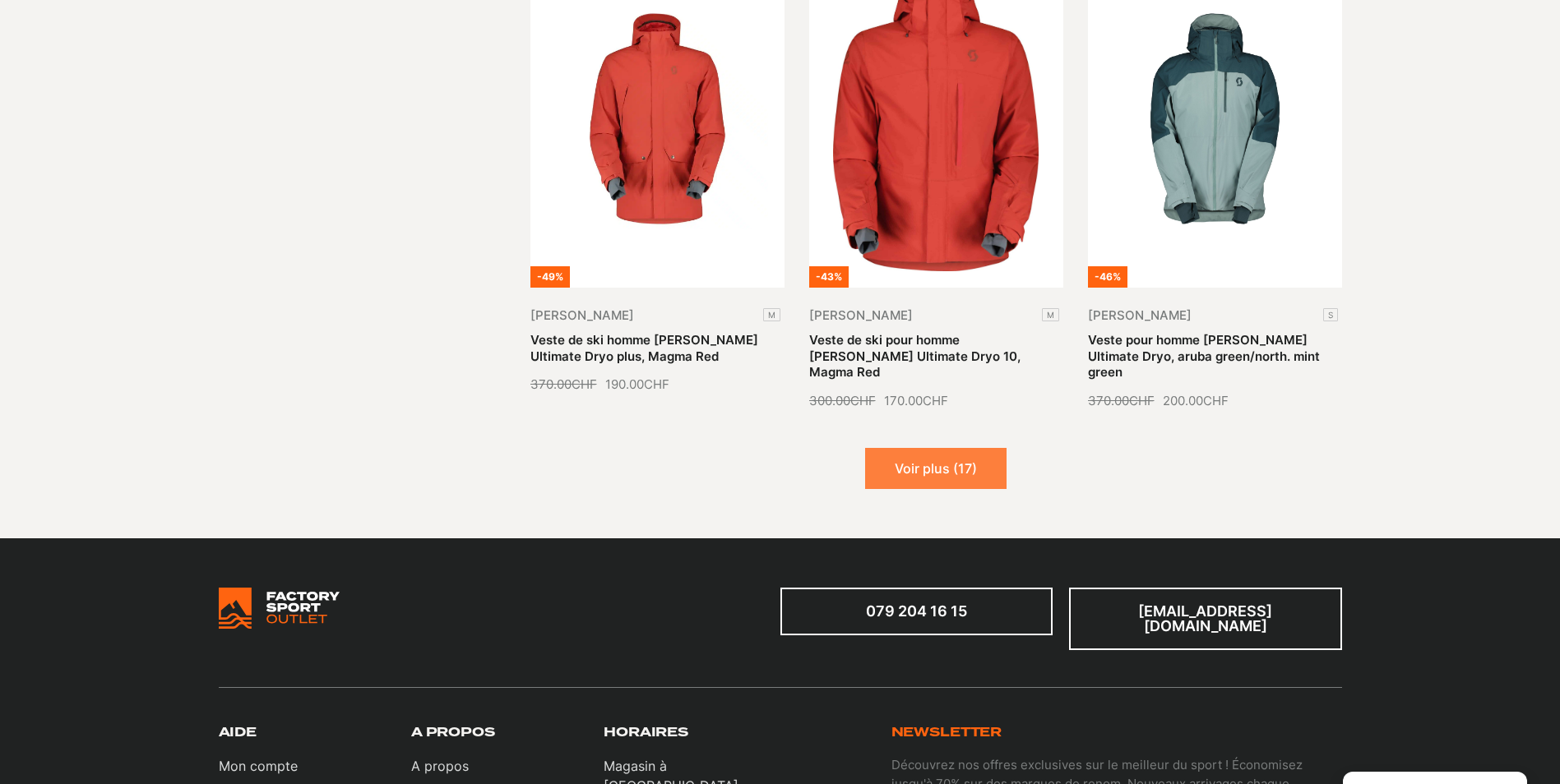
click at [947, 448] on button "Voir plus (17)" at bounding box center [935, 468] width 141 height 41
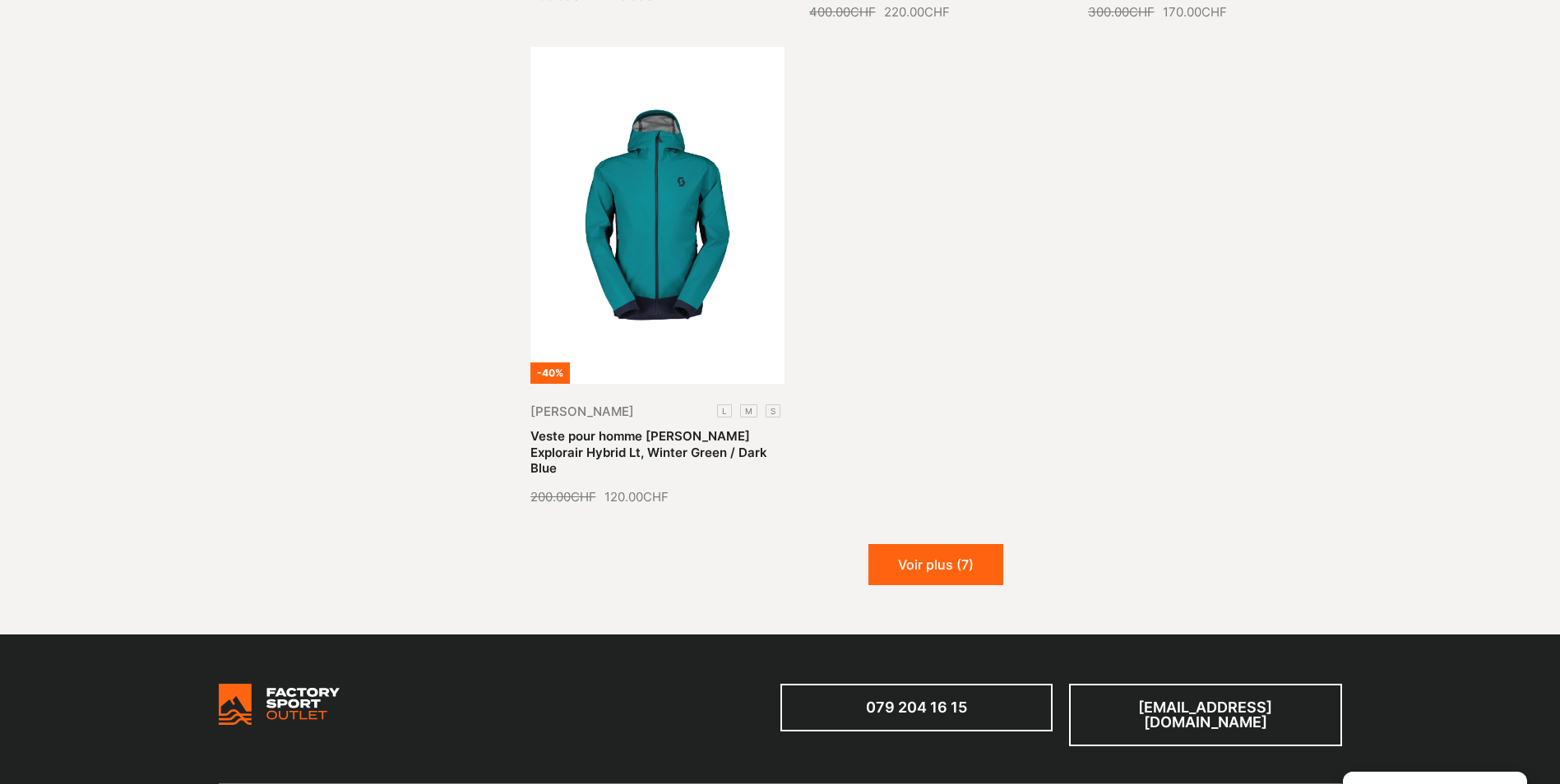
scroll to position [3782, 0]
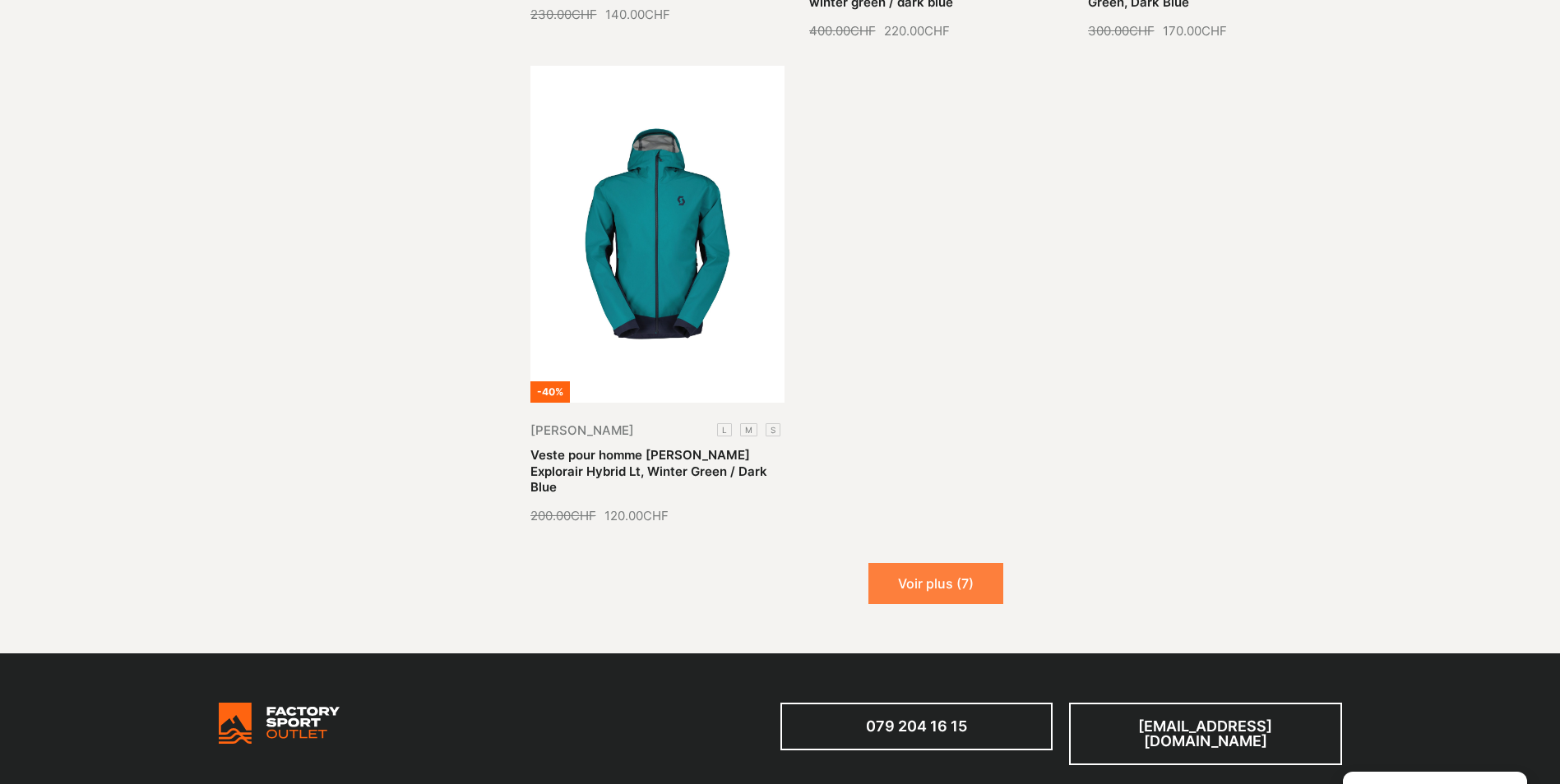
click at [924, 563] on button "Voir plus (7)" at bounding box center [935, 583] width 134 height 41
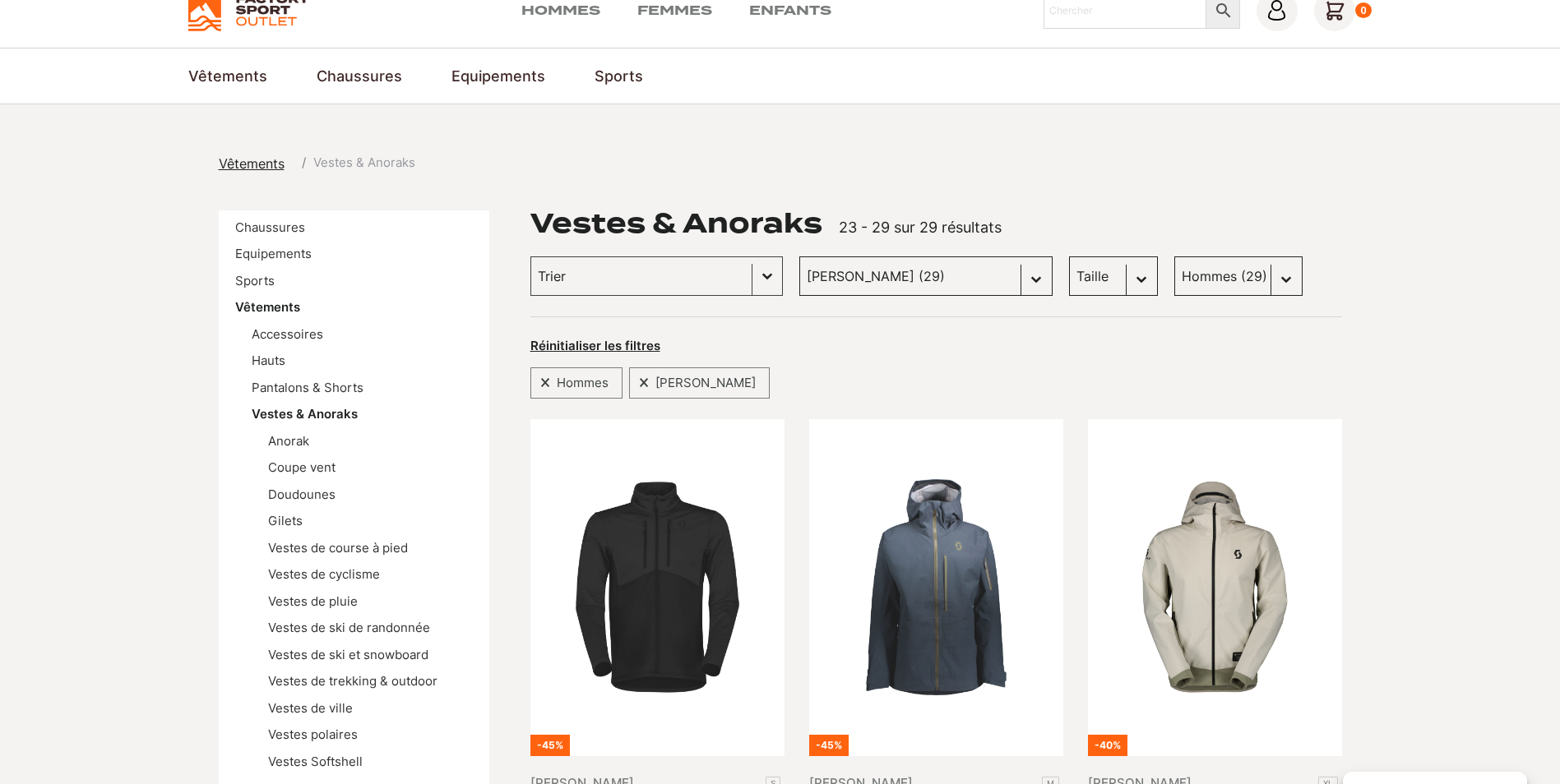
scroll to position [0, 0]
